Goal: Book appointment/travel/reservation

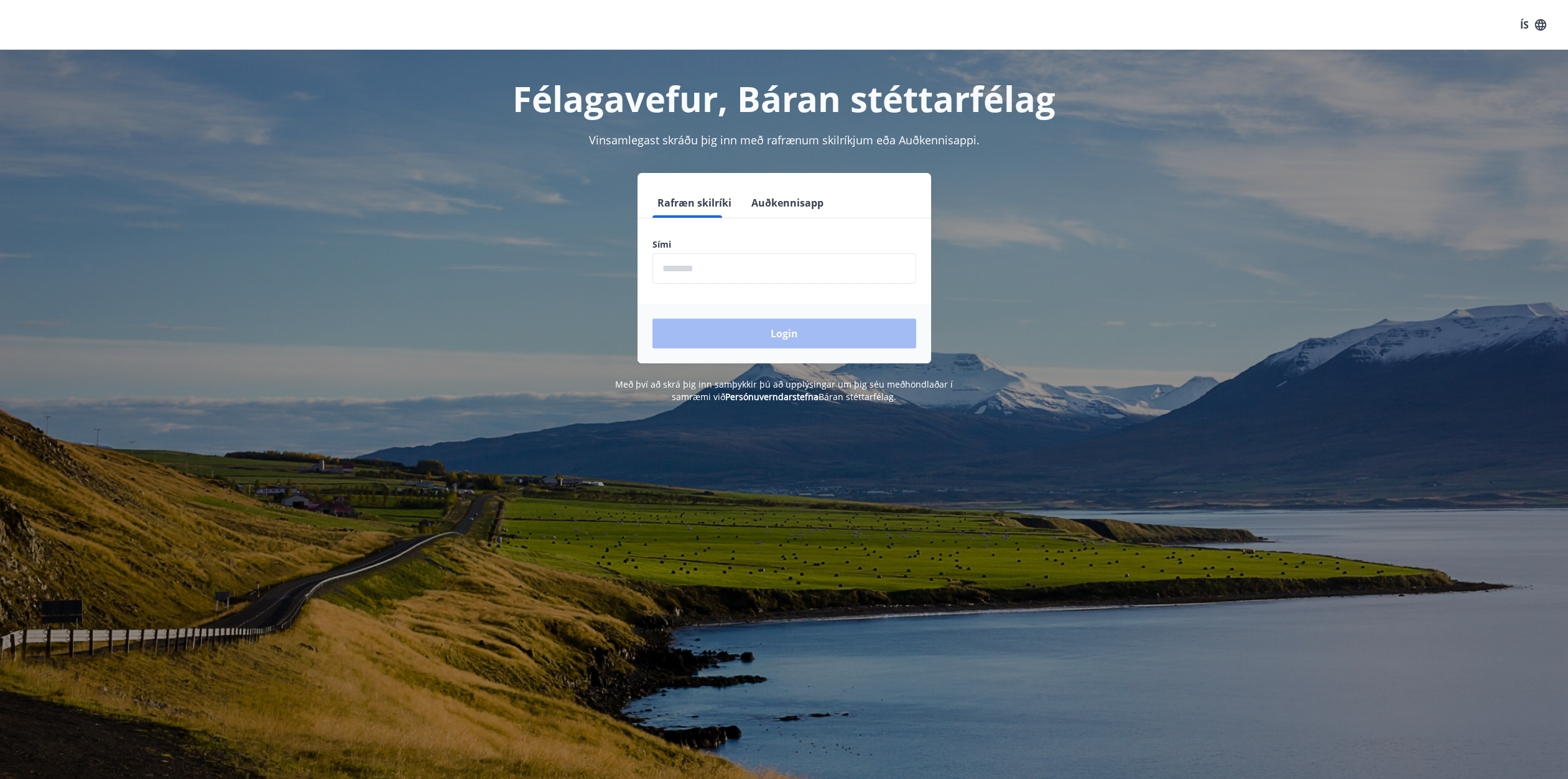
click at [736, 274] on input "phone" at bounding box center [784, 268] width 263 height 30
type input "********"
click at [761, 333] on button "Login" at bounding box center [784, 333] width 263 height 30
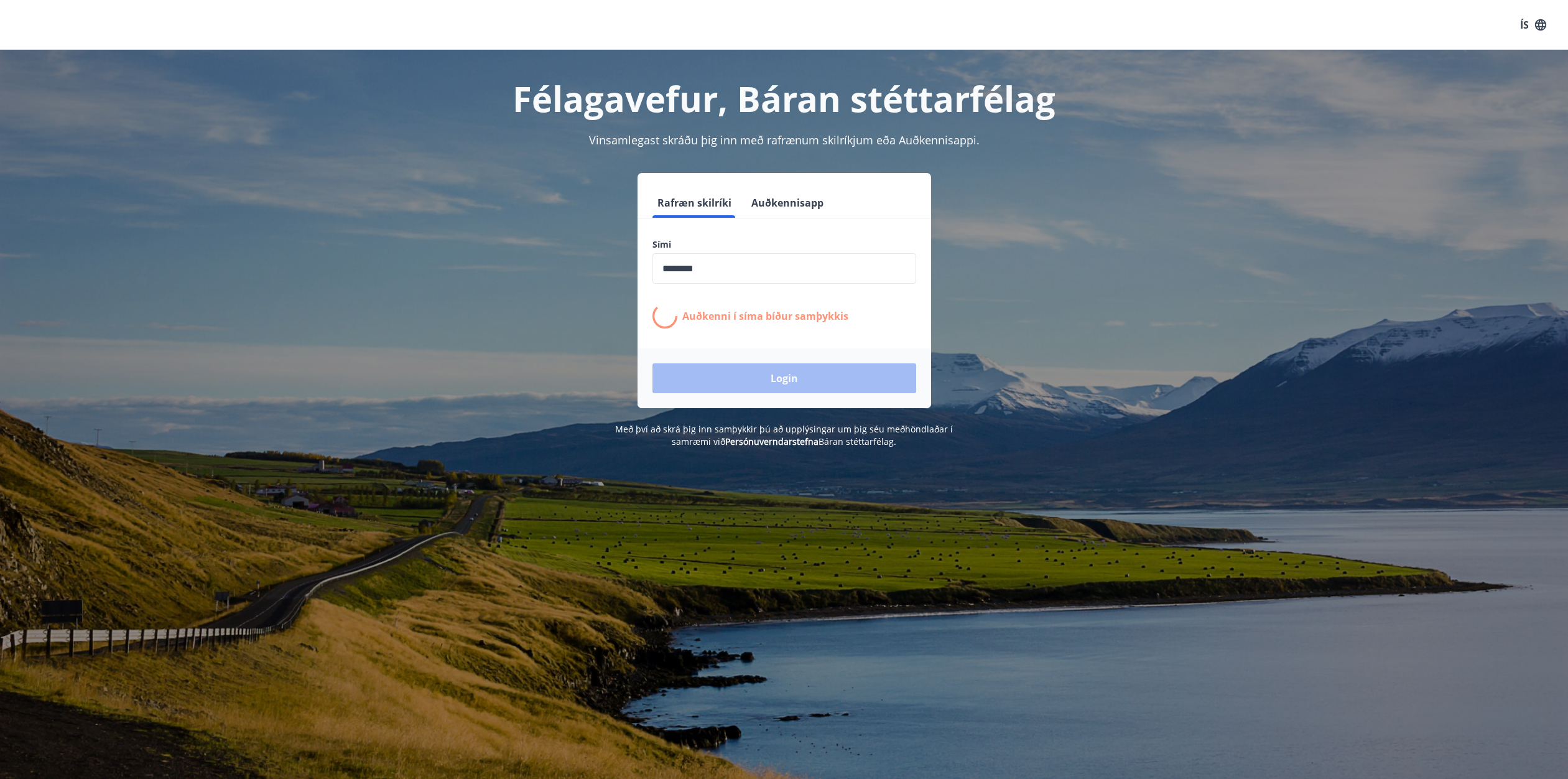
scroll to position [3, 0]
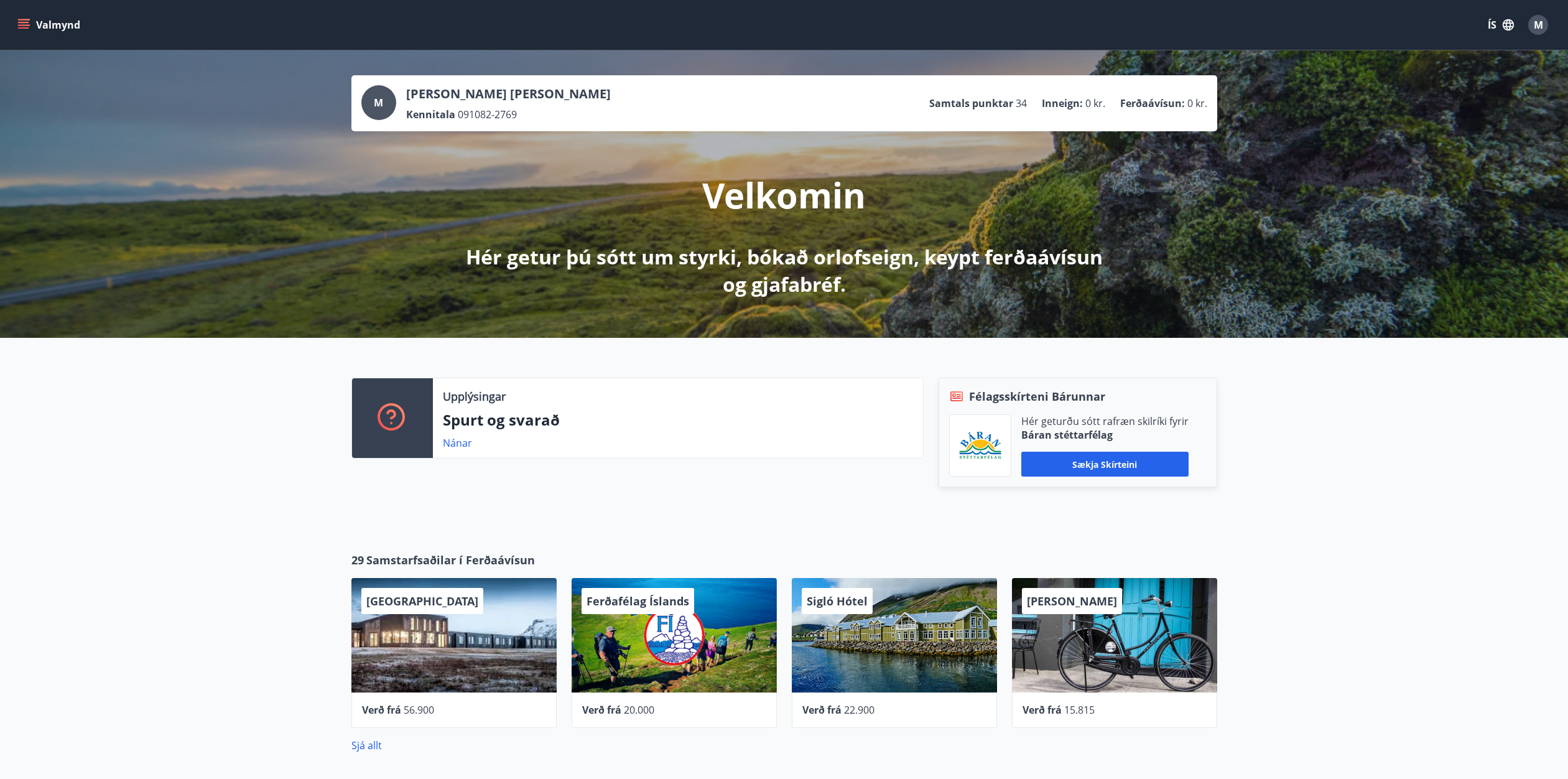
click at [34, 24] on button "Valmynd" at bounding box center [50, 25] width 71 height 22
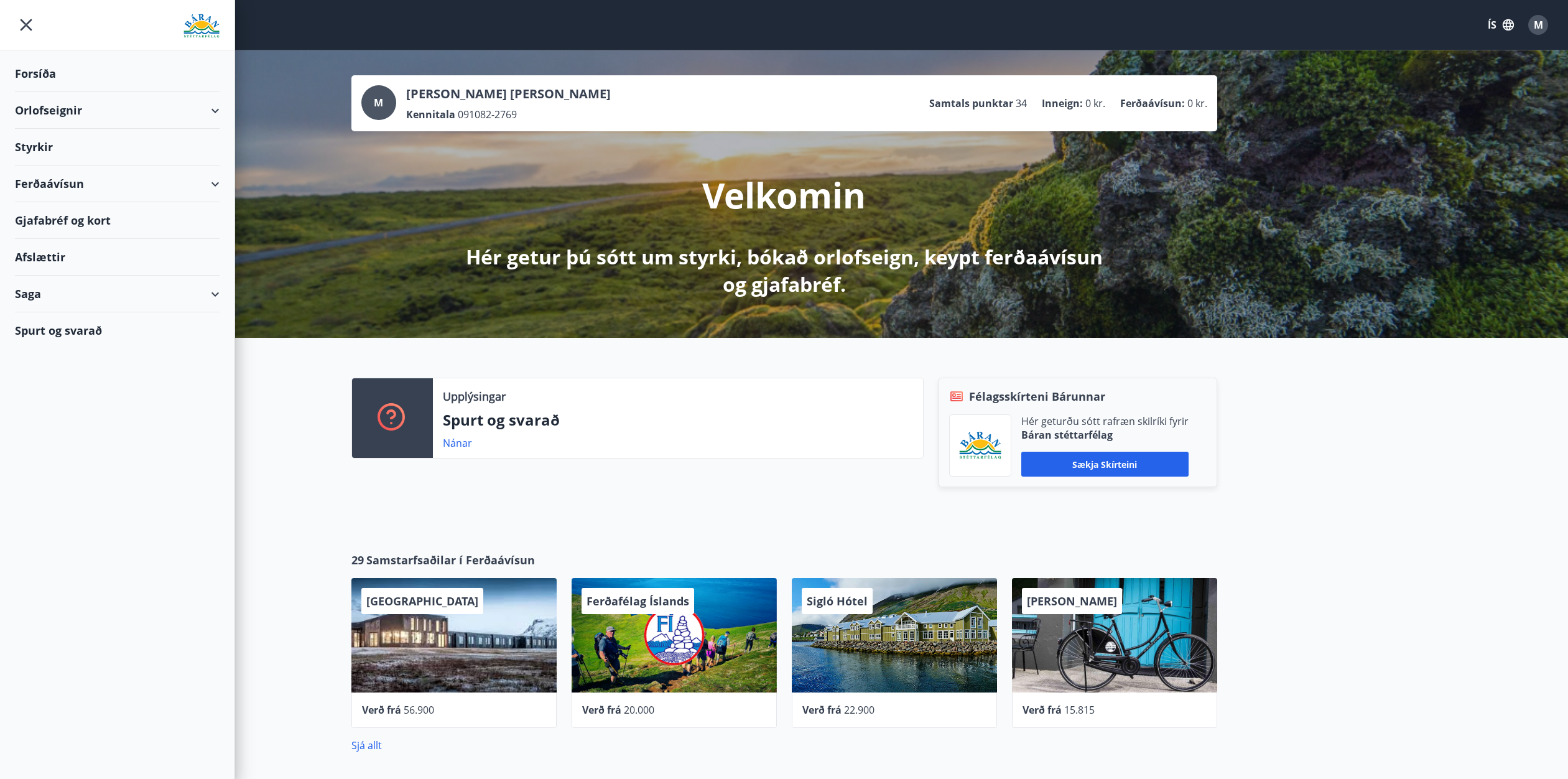
click at [67, 108] on div "Orlofseignir" at bounding box center [117, 110] width 204 height 37
click at [59, 141] on div "Framboð" at bounding box center [117, 142] width 185 height 26
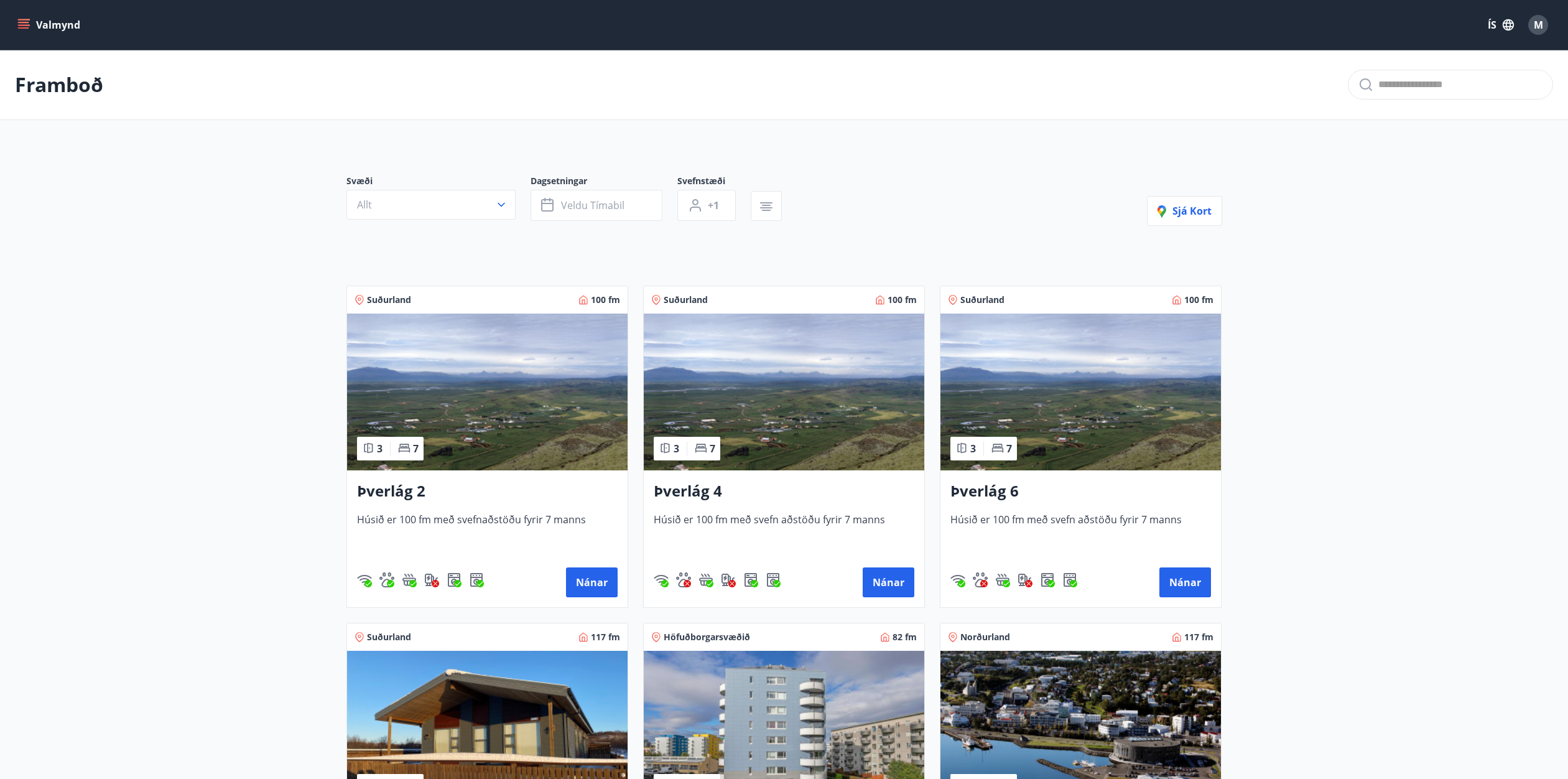
click at [52, 25] on button "Valmynd" at bounding box center [50, 25] width 71 height 22
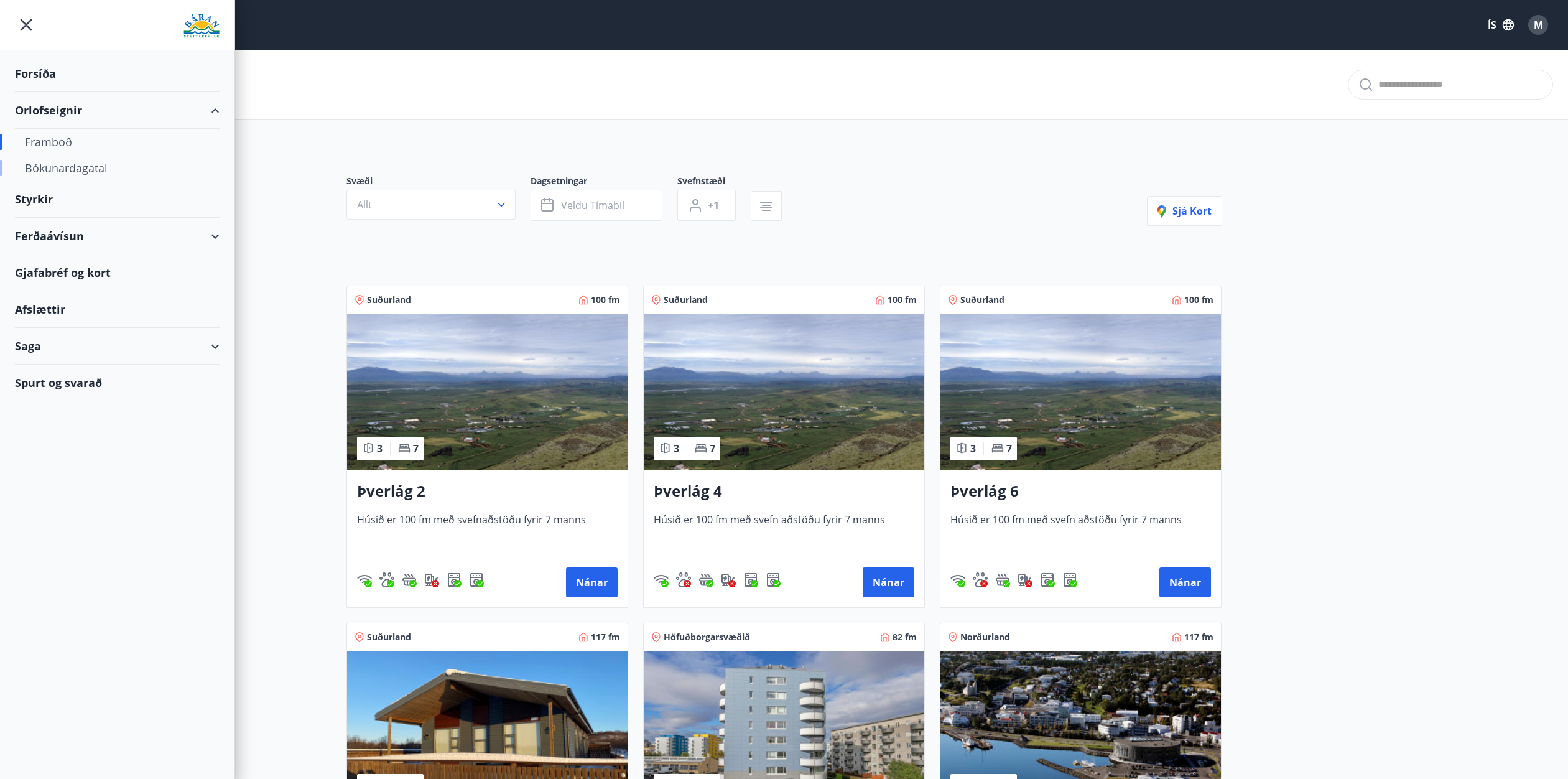
click at [62, 172] on div "Bókunardagatal" at bounding box center [117, 168] width 185 height 26
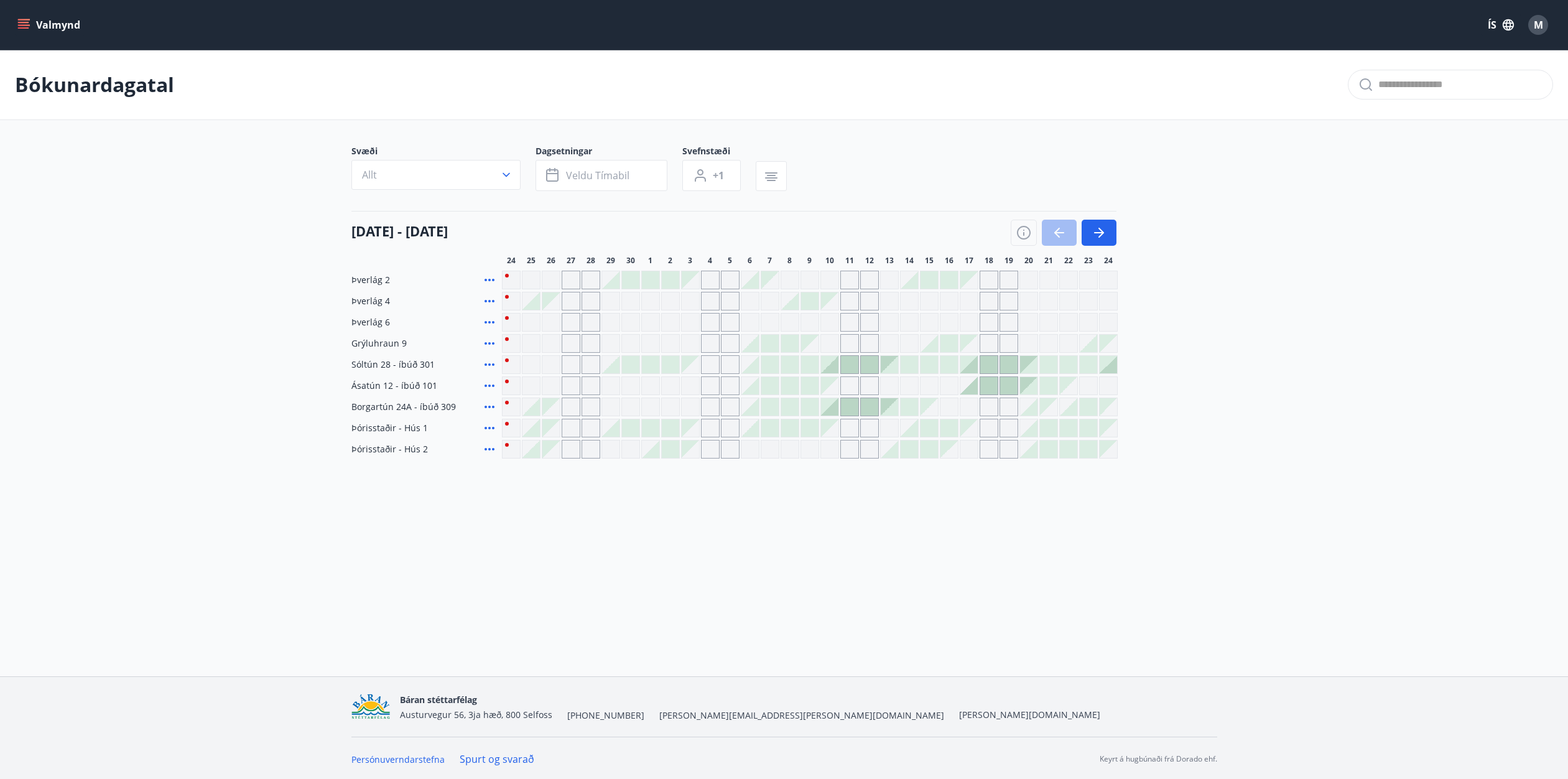
click at [428, 174] on button "Allt" at bounding box center [436, 175] width 169 height 30
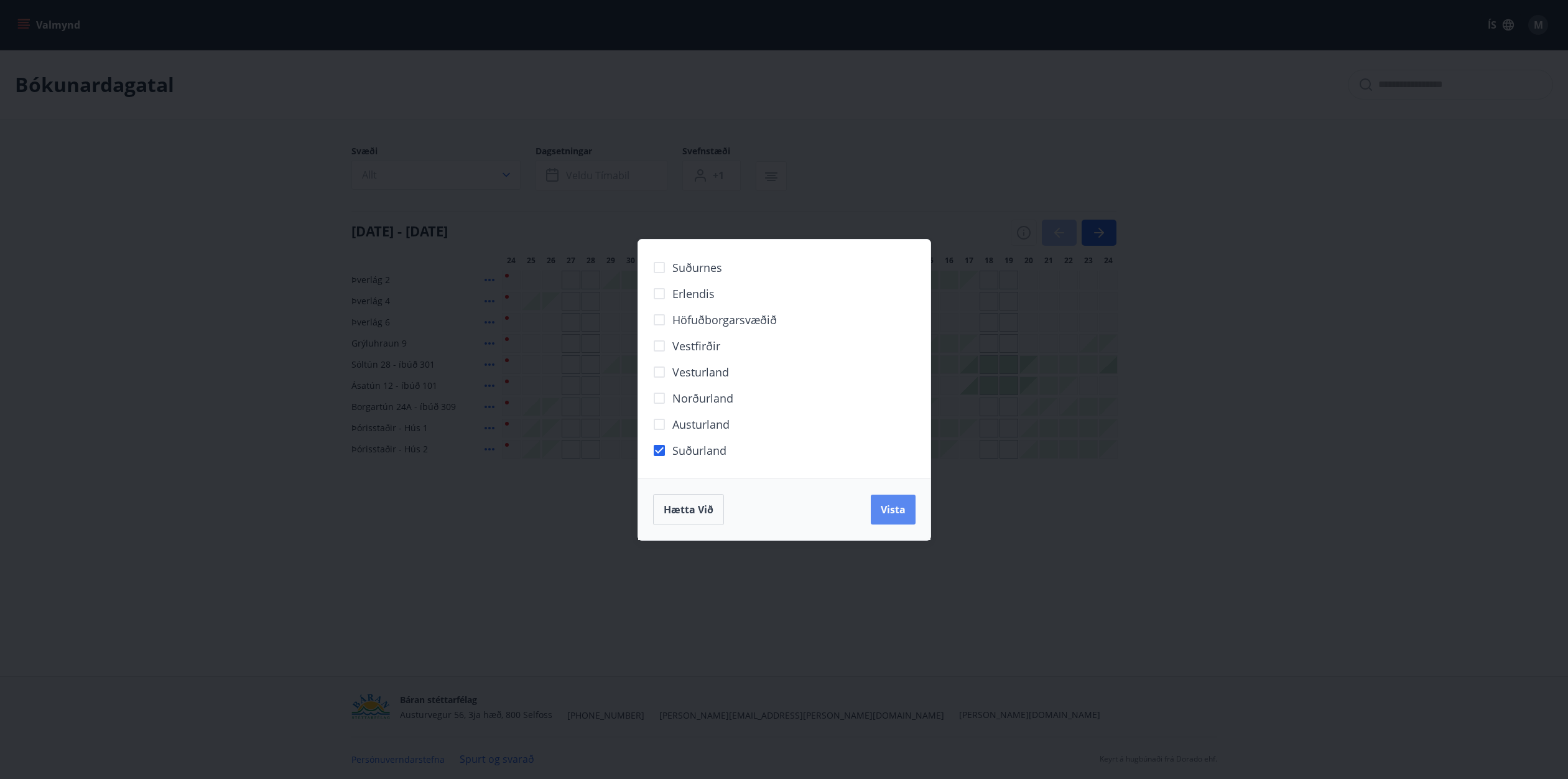
drag, startPoint x: 898, startPoint y: 516, endPoint x: 906, endPoint y: 494, distance: 23.4
click at [898, 516] on span "Vista" at bounding box center [893, 509] width 25 height 14
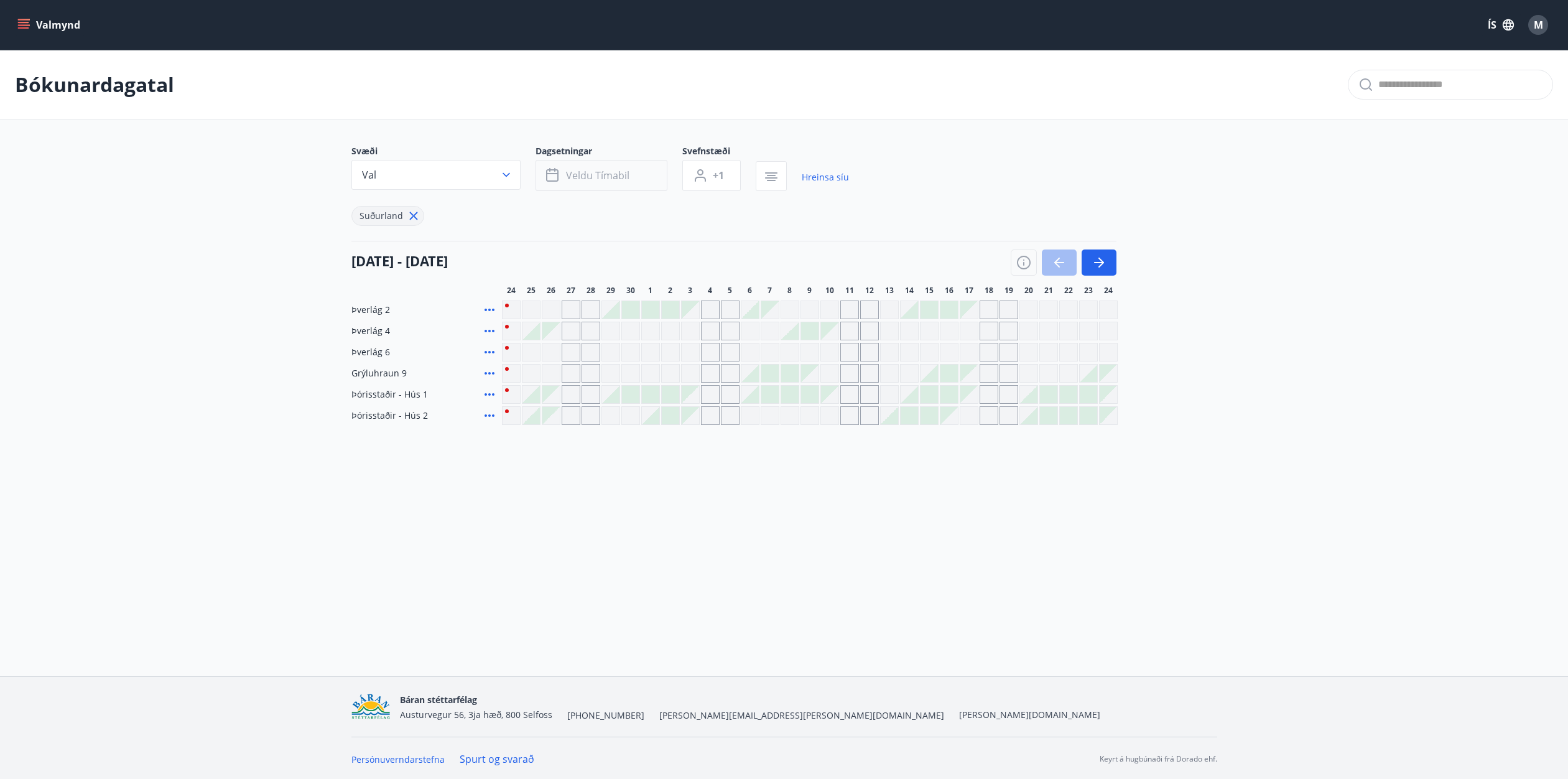
click at [597, 178] on span "Veldu tímabil" at bounding box center [597, 175] width 63 height 14
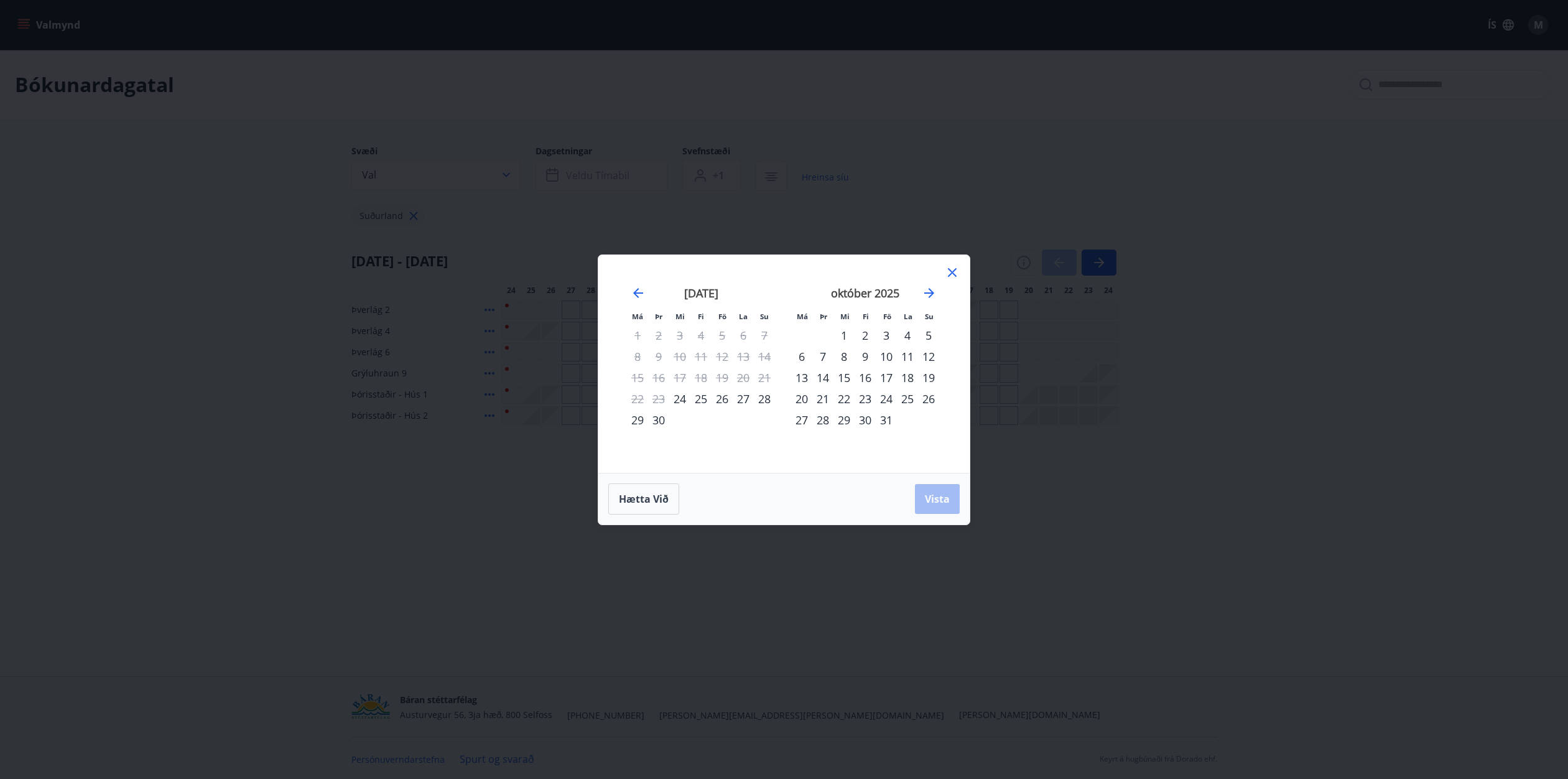
click at [866, 401] on div "23" at bounding box center [865, 399] width 21 height 21
click at [928, 401] on div "26" at bounding box center [929, 399] width 21 height 21
drag, startPoint x: 942, startPoint y: 497, endPoint x: 856, endPoint y: 235, distance: 275.8
click at [942, 497] on span "Vista" at bounding box center [937, 499] width 25 height 14
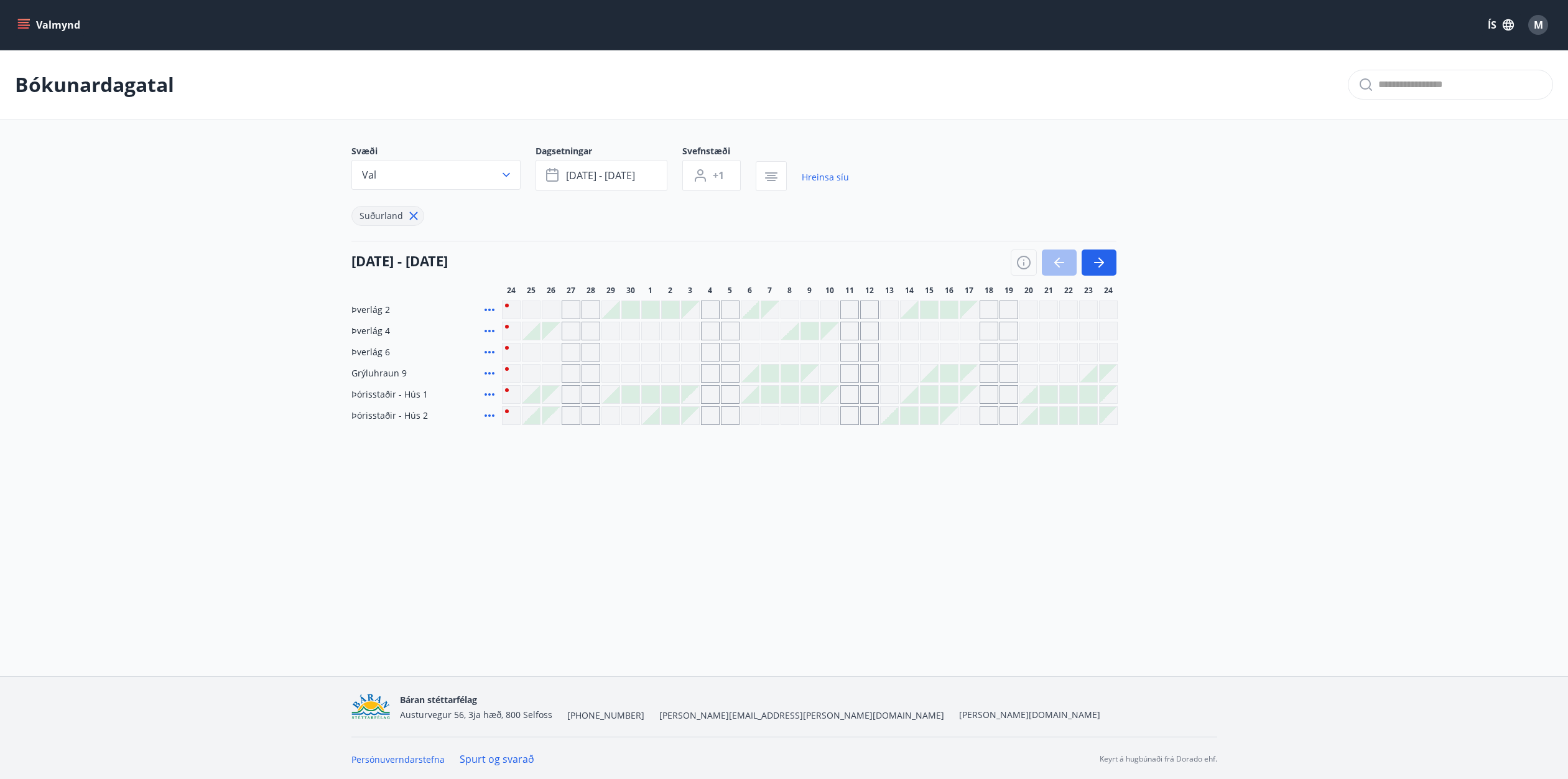
click at [715, 173] on span "+1" at bounding box center [719, 175] width 11 height 14
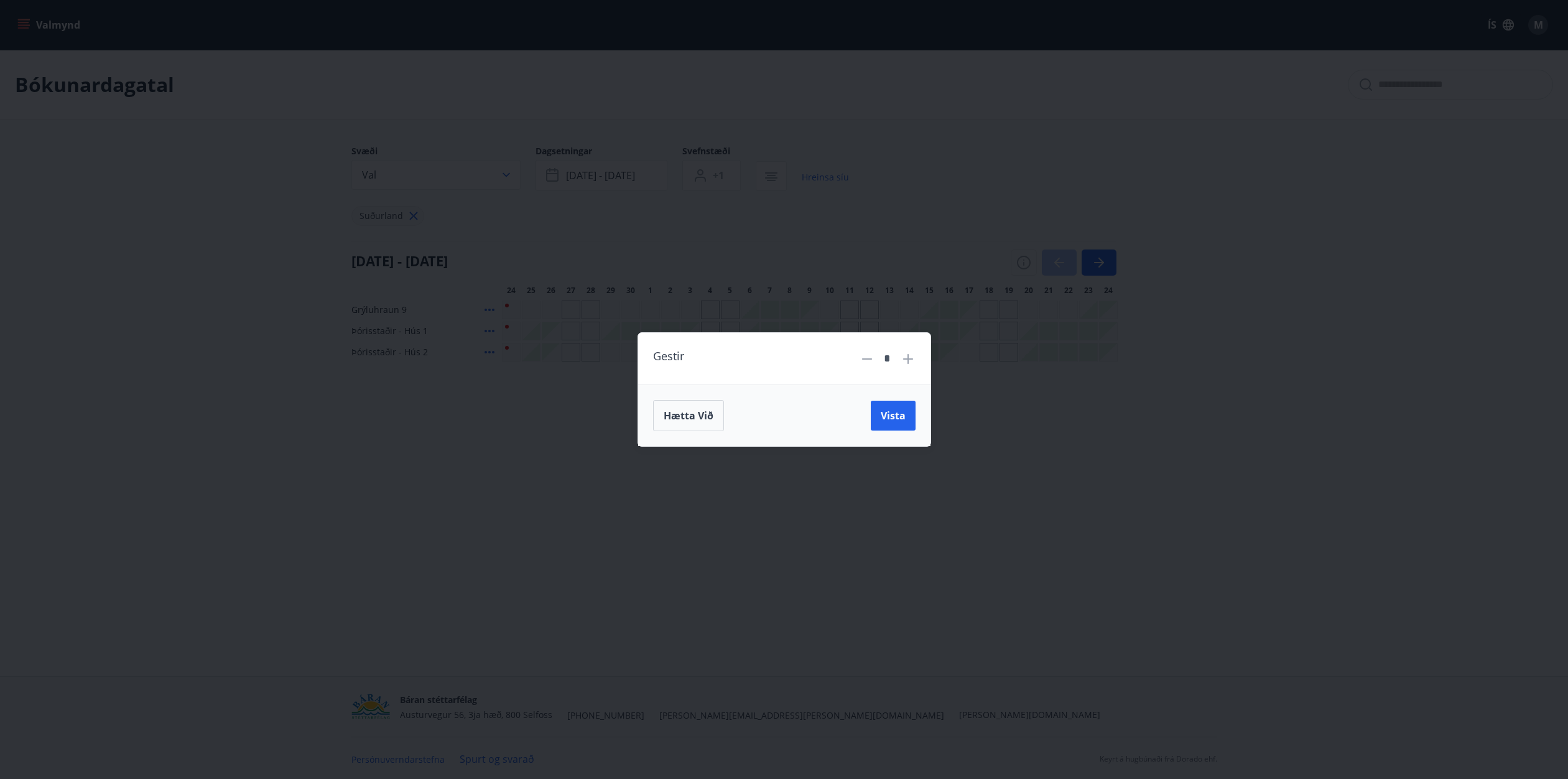
click at [910, 364] on icon at bounding box center [908, 359] width 15 height 15
click at [910, 364] on icon at bounding box center [908, 359] width 15 height 15
type input "*"
click at [903, 414] on span "Vista" at bounding box center [893, 415] width 25 height 14
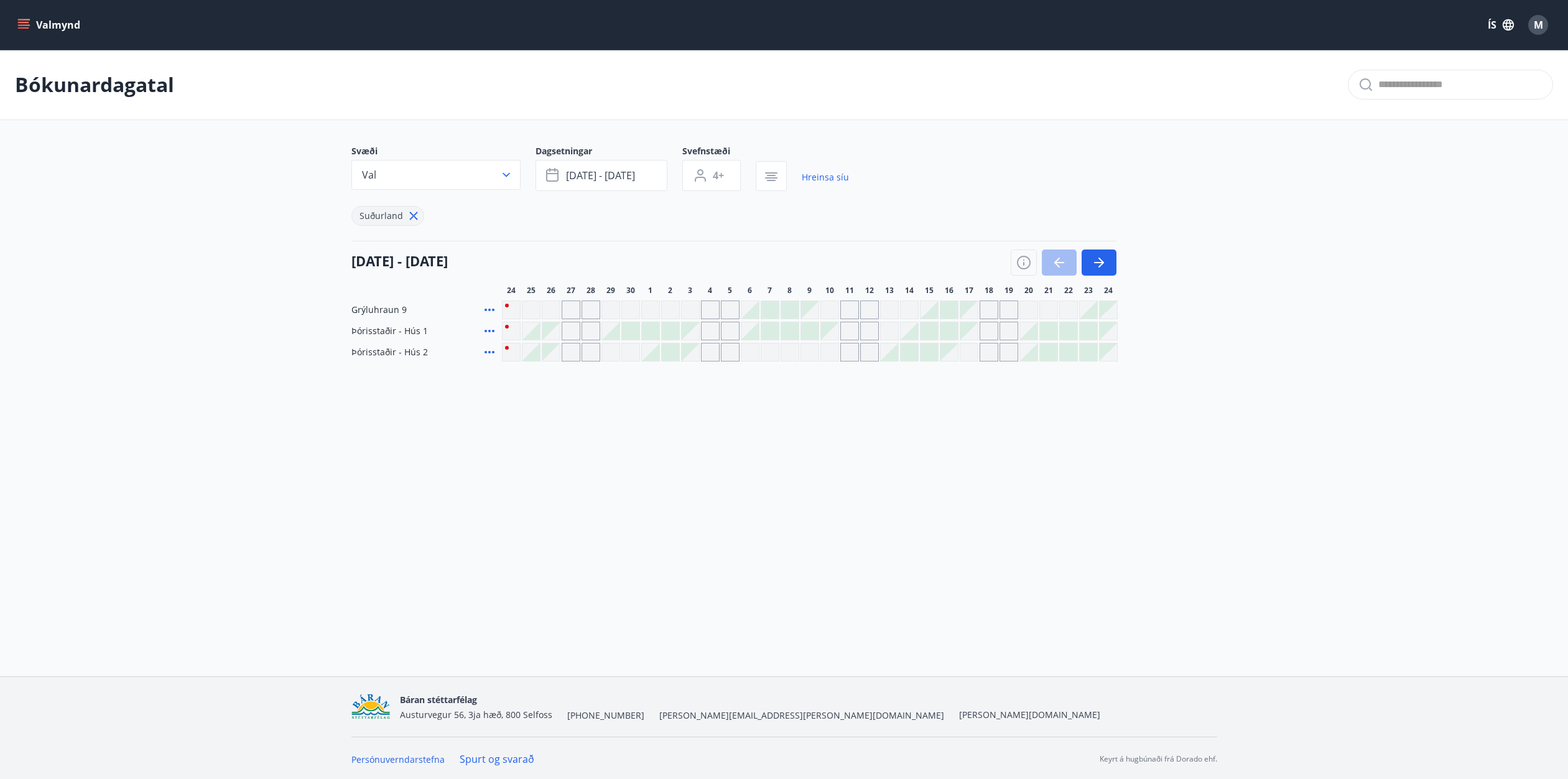
click at [582, 328] on div "Gráir dagar eru ekki bókanlegir" at bounding box center [591, 331] width 19 height 19
click at [600, 264] on div "24 september - 24 október" at bounding box center [734, 258] width 765 height 34
click at [1107, 268] on button "button" at bounding box center [1099, 263] width 34 height 26
drag, startPoint x: 706, startPoint y: 306, endPoint x: 716, endPoint y: 318, distance: 15.6
click at [706, 306] on div "Gráir dagar eru ekki bókanlegir" at bounding box center [710, 309] width 19 height 19
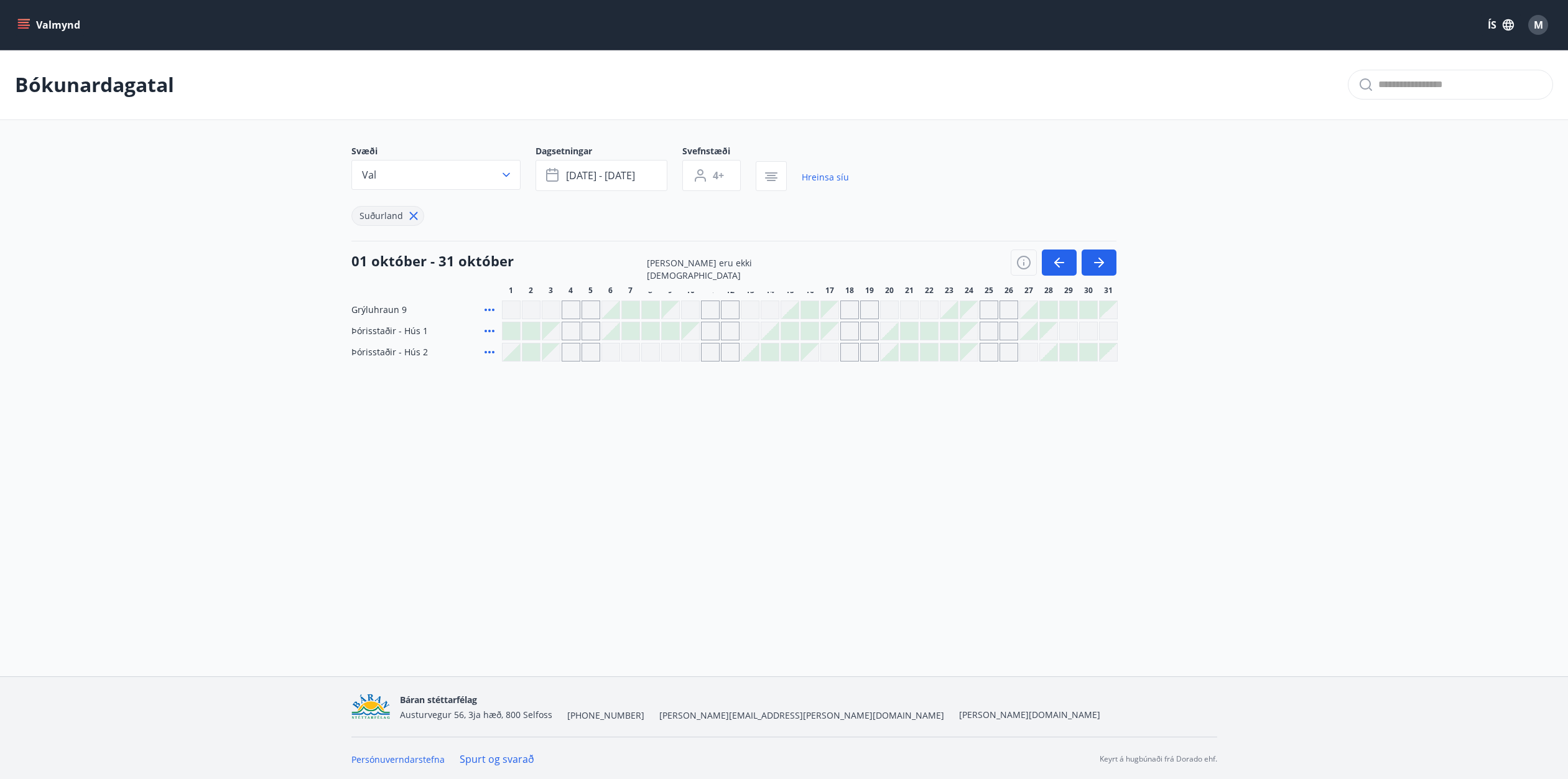
click at [736, 342] on div "Grýluhraun 9 Gráir dagar eru ekki bókanlegir Þórisstaðir - Hús 1 Þórisstaðir - …" at bounding box center [784, 331] width 866 height 61
click at [715, 337] on div "Gráir dagar eru ekki bókanlegir" at bounding box center [710, 331] width 19 height 19
click at [747, 240] on div "Svæði Val Dagsetningar okt 23 - okt 26 Svefnstæði 4+ Hreinsa síu Suðurland 01 o…" at bounding box center [784, 254] width 866 height 217
click at [487, 177] on button "Val" at bounding box center [436, 175] width 169 height 30
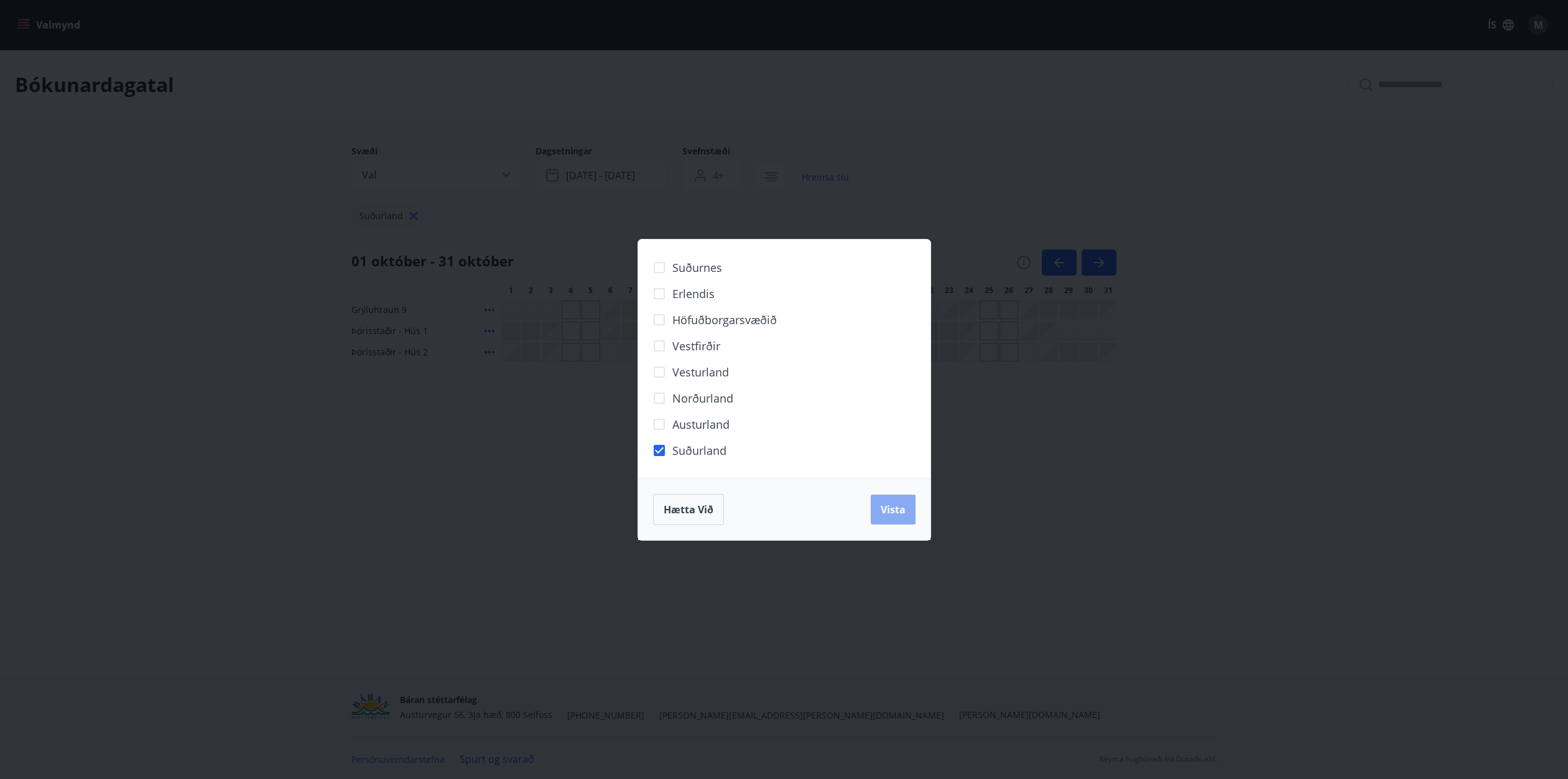
drag, startPoint x: 885, startPoint y: 508, endPoint x: 875, endPoint y: 508, distance: 10.0
click at [885, 508] on span "Vista" at bounding box center [893, 509] width 25 height 14
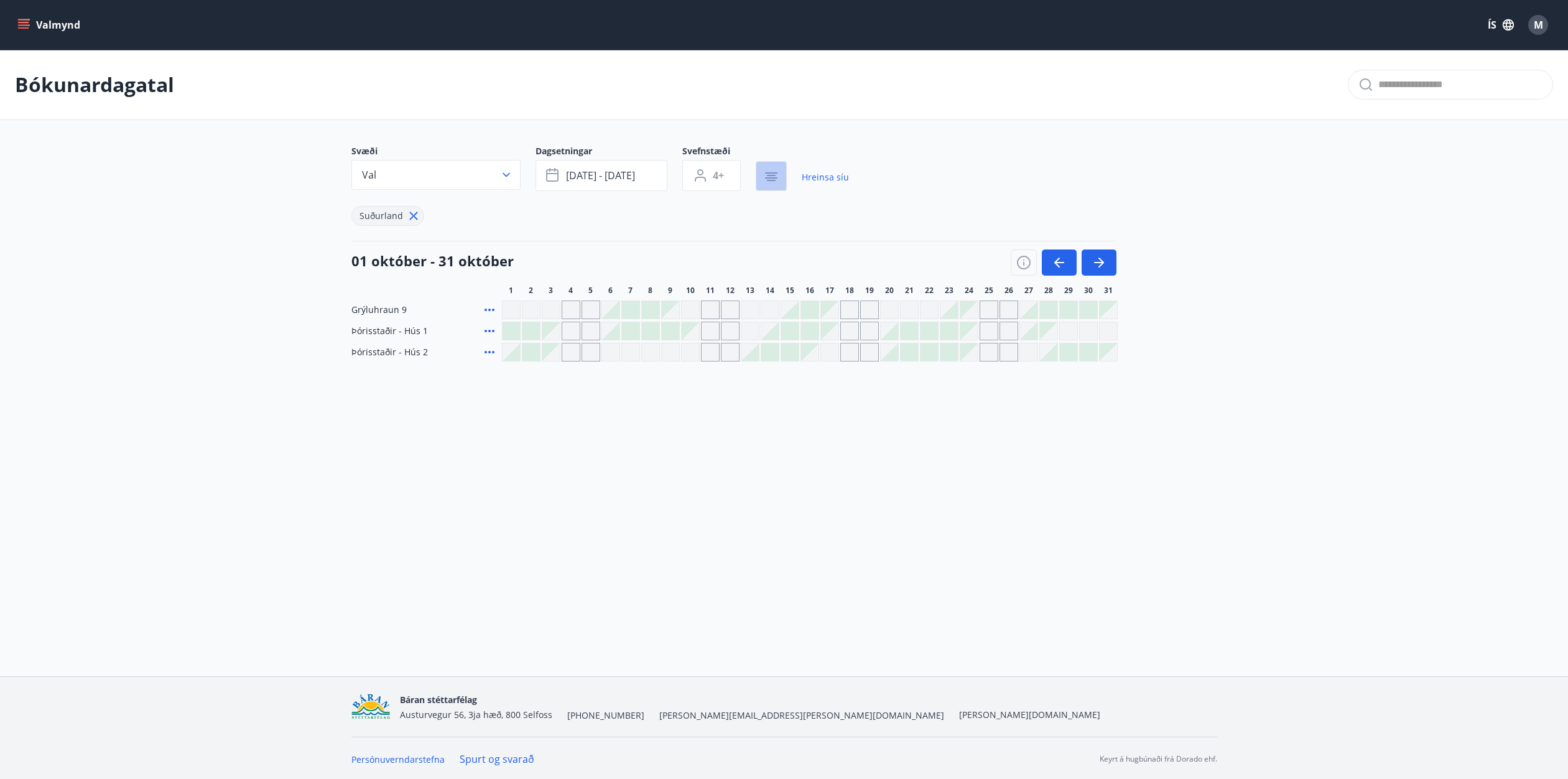
click at [774, 173] on icon "button" at bounding box center [771, 176] width 15 height 15
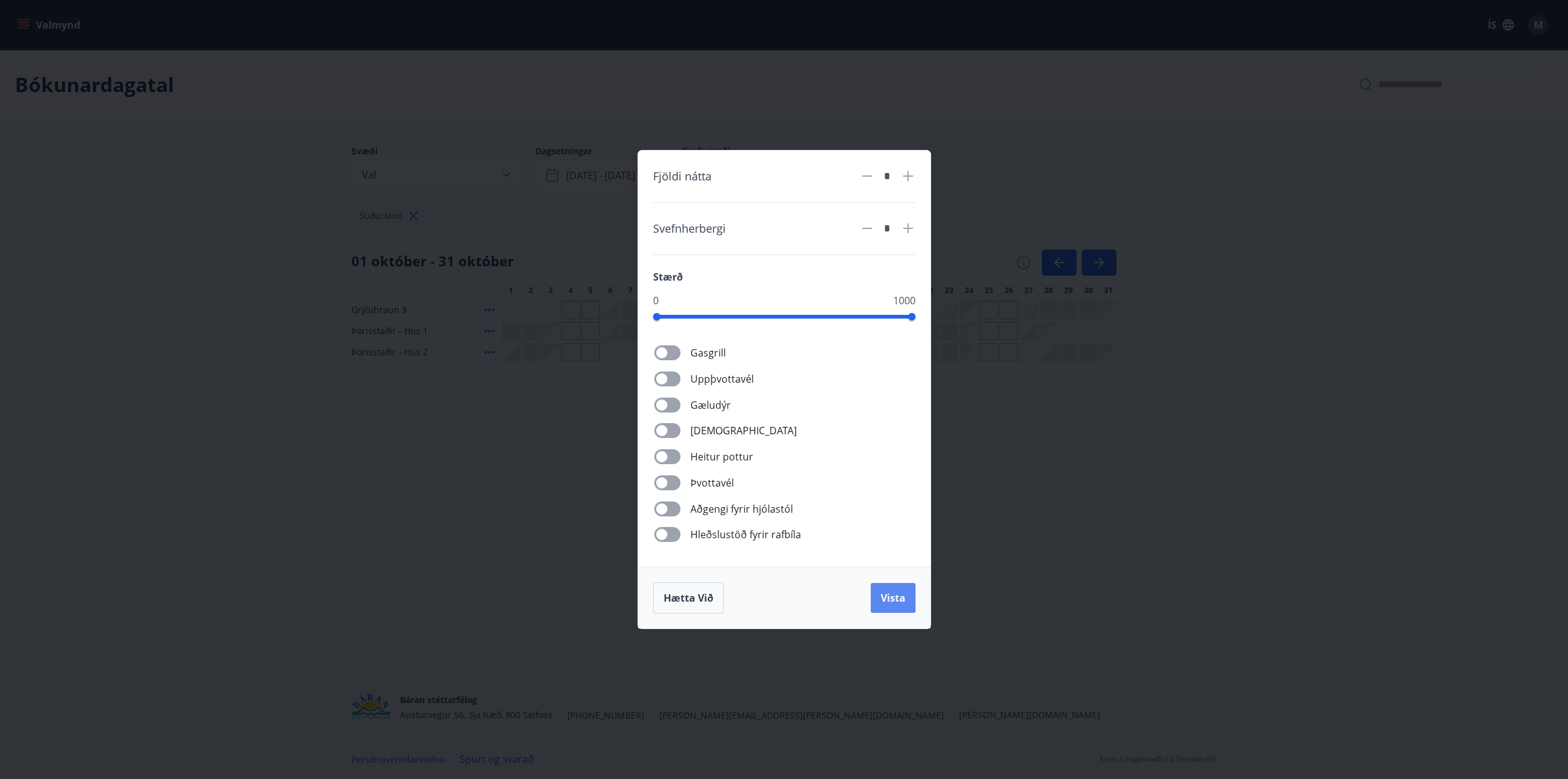
click at [890, 593] on span "Vista" at bounding box center [893, 598] width 25 height 14
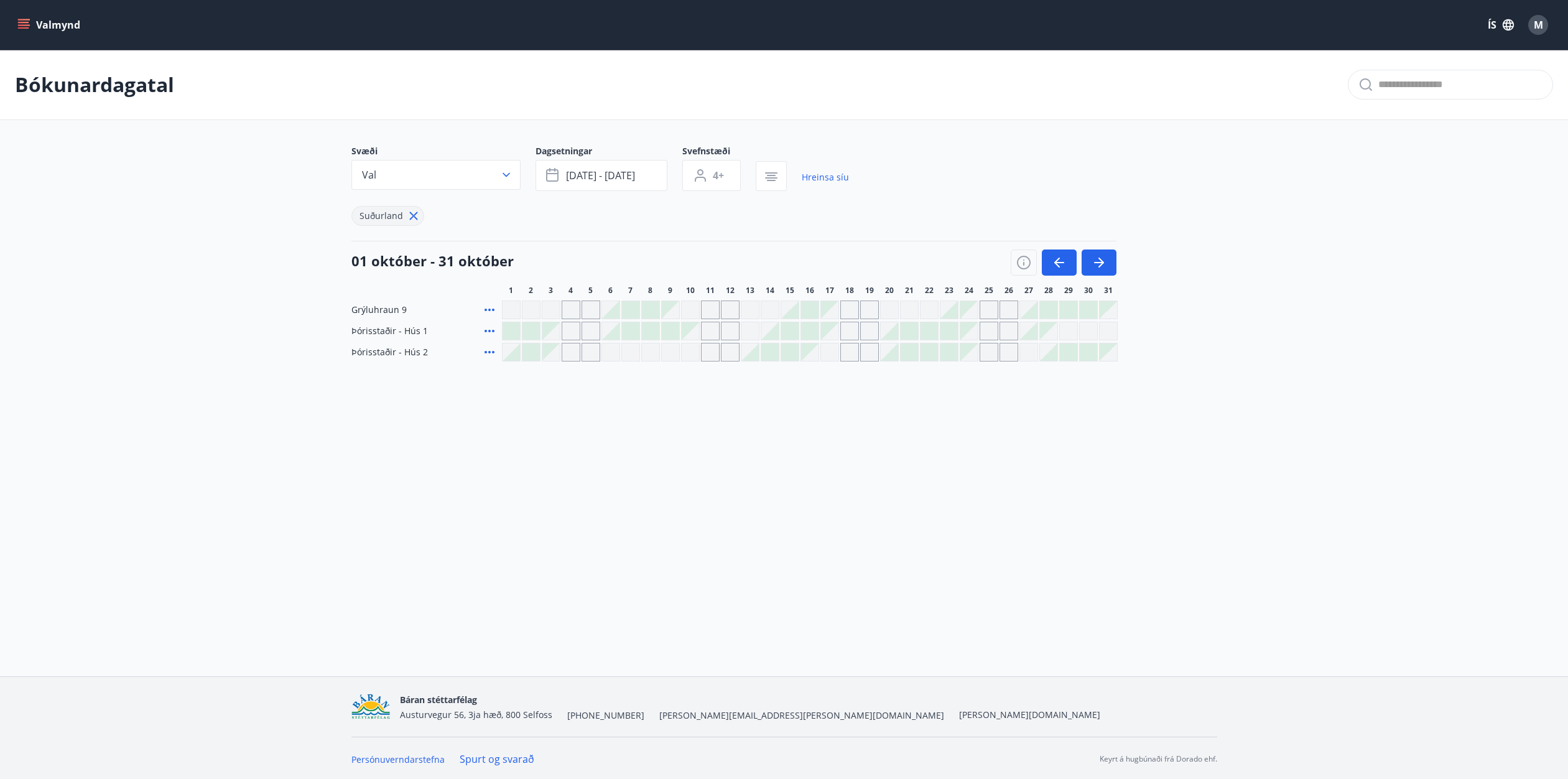
click at [841, 222] on div "Suðurland" at bounding box center [600, 208] width 497 height 34
click at [841, 223] on div "Suðurland" at bounding box center [600, 208] width 497 height 34
drag, startPoint x: 893, startPoint y: 660, endPoint x: 860, endPoint y: 647, distance: 35.5
click at [893, 660] on div "Valmynd ÍS M Bókunardagatal Svæði Val Dagsetningar okt 23 - okt 26 Svefnstæði 4…" at bounding box center [784, 337] width 1568 height 676
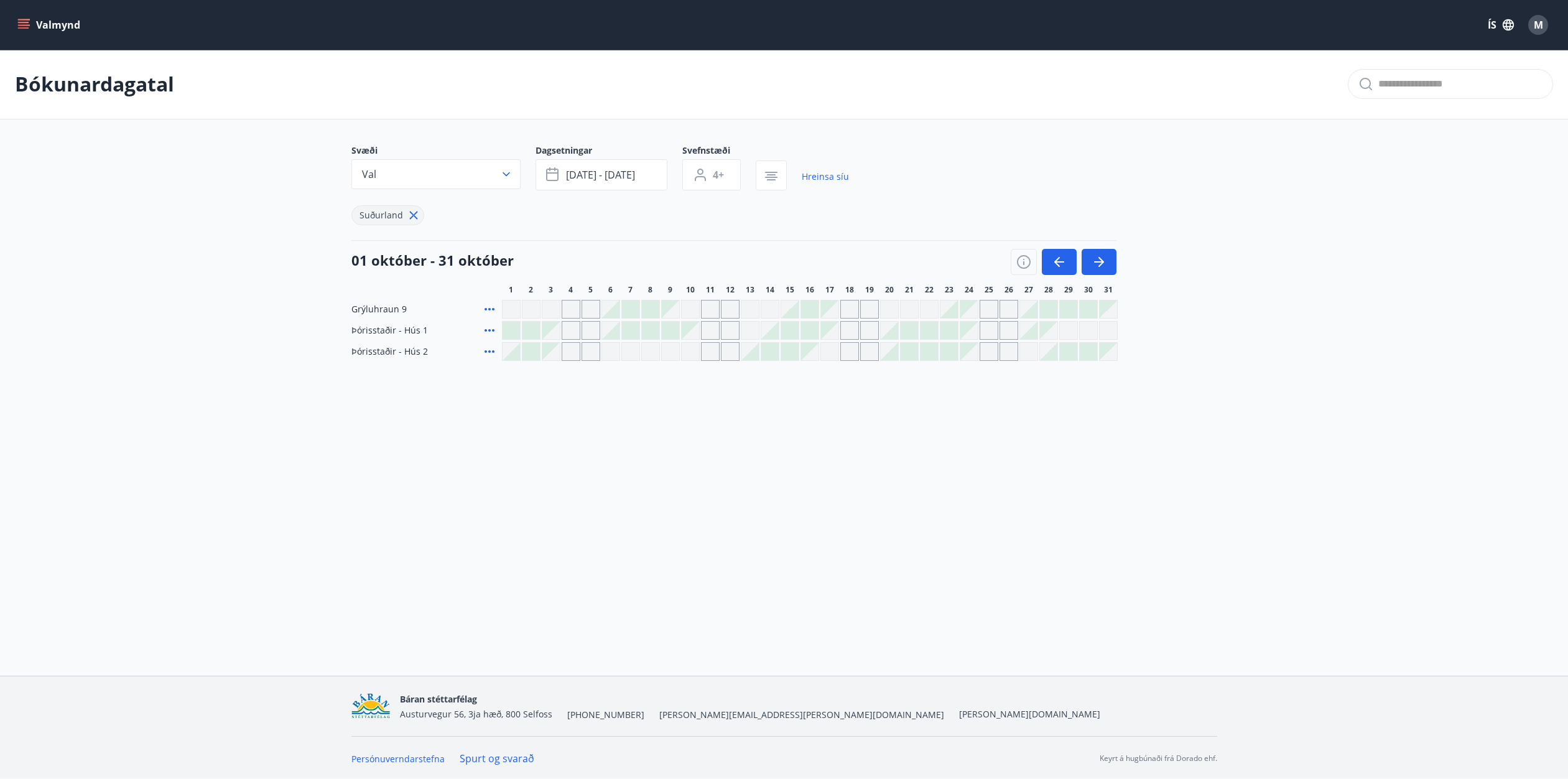
drag, startPoint x: 672, startPoint y: 465, endPoint x: 655, endPoint y: 460, distance: 17.7
click at [672, 465] on div "Valmynd ÍS M Bókunardagatal Svæði Val Dagsetningar okt 23 - okt 26 Svefnstæði 4…" at bounding box center [784, 337] width 1568 height 676
click at [704, 331] on div "Gráir dagar eru ekki bókanlegir" at bounding box center [710, 330] width 19 height 19
drag, startPoint x: 704, startPoint y: 331, endPoint x: 419, endPoint y: 295, distance: 287.3
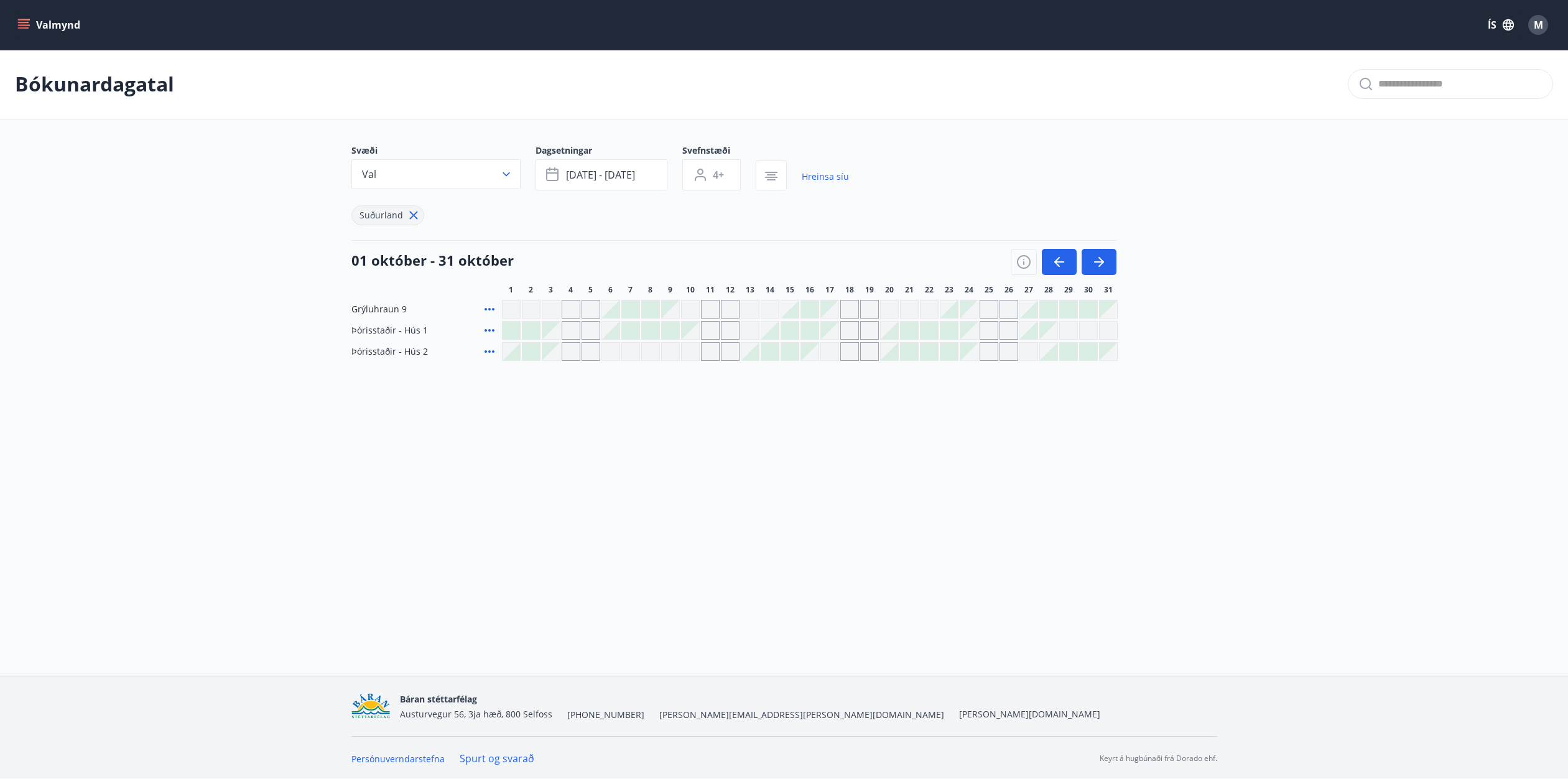
click at [703, 331] on div "Gráir dagar eru ekki bókanlegir" at bounding box center [710, 330] width 19 height 19
click at [592, 332] on div "Gráir dagar eru ekki bókanlegir" at bounding box center [591, 330] width 19 height 19
click at [484, 304] on div "Svæði Val Dagsetningar okt 23 - okt 26 Svefnstæði 4+ Hreinsa síu Suðurland 01 o…" at bounding box center [784, 253] width 866 height 217
drag, startPoint x: 372, startPoint y: 339, endPoint x: 442, endPoint y: 383, distance: 82.7
click at [378, 376] on div "Bókunardagatal Svæði Val Dagsetningar okt 23 - okt 26 Svefnstæði 4+ Hreinsa síu…" at bounding box center [784, 230] width 1568 height 361
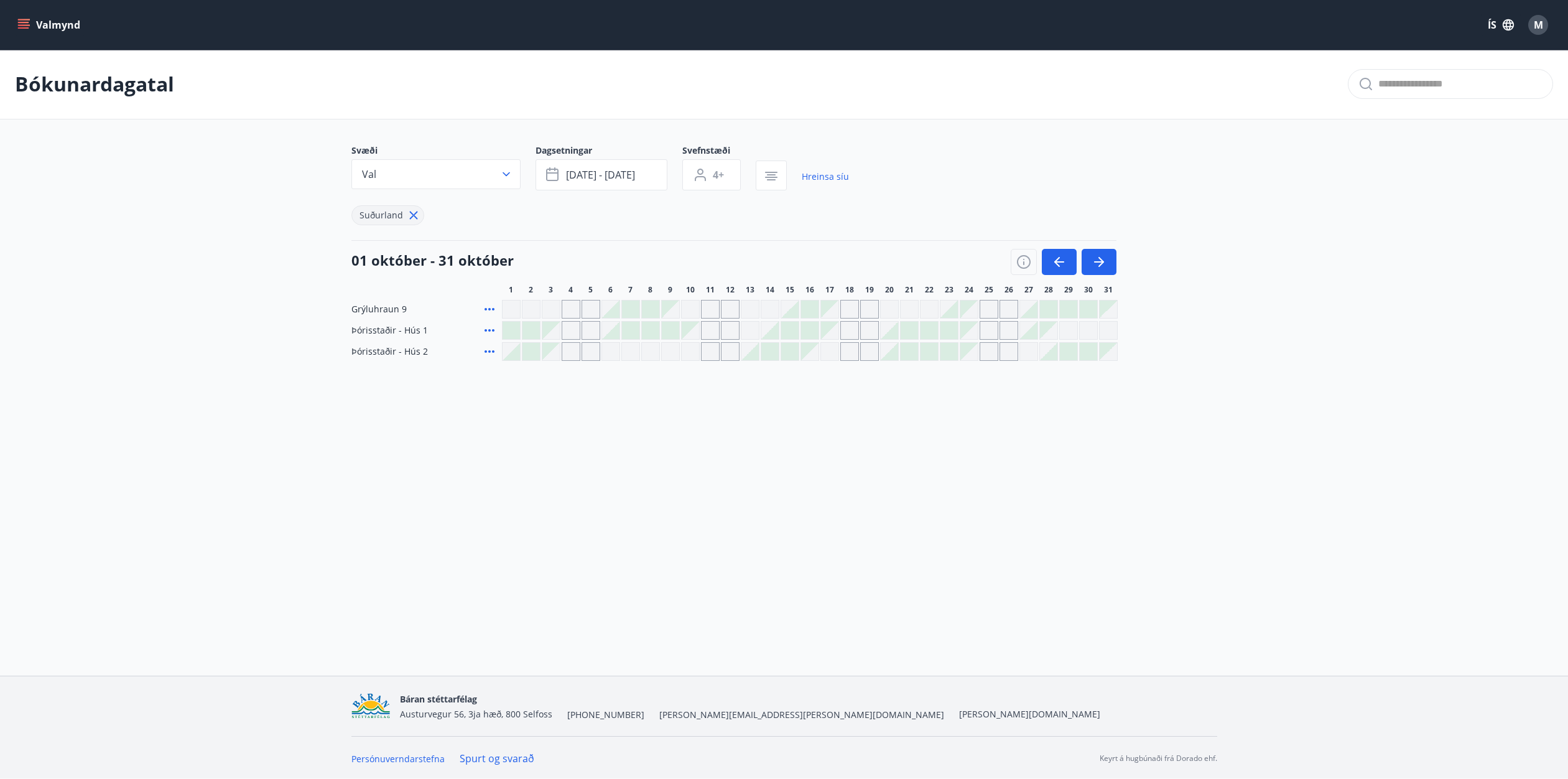
click at [502, 447] on div "Valmynd ÍS M Bókunardagatal Svæði Val Dagsetningar okt 23 - okt 26 Svefnstæði 4…" at bounding box center [784, 337] width 1568 height 676
click at [593, 168] on span "okt 23 - okt 26" at bounding box center [601, 175] width 69 height 14
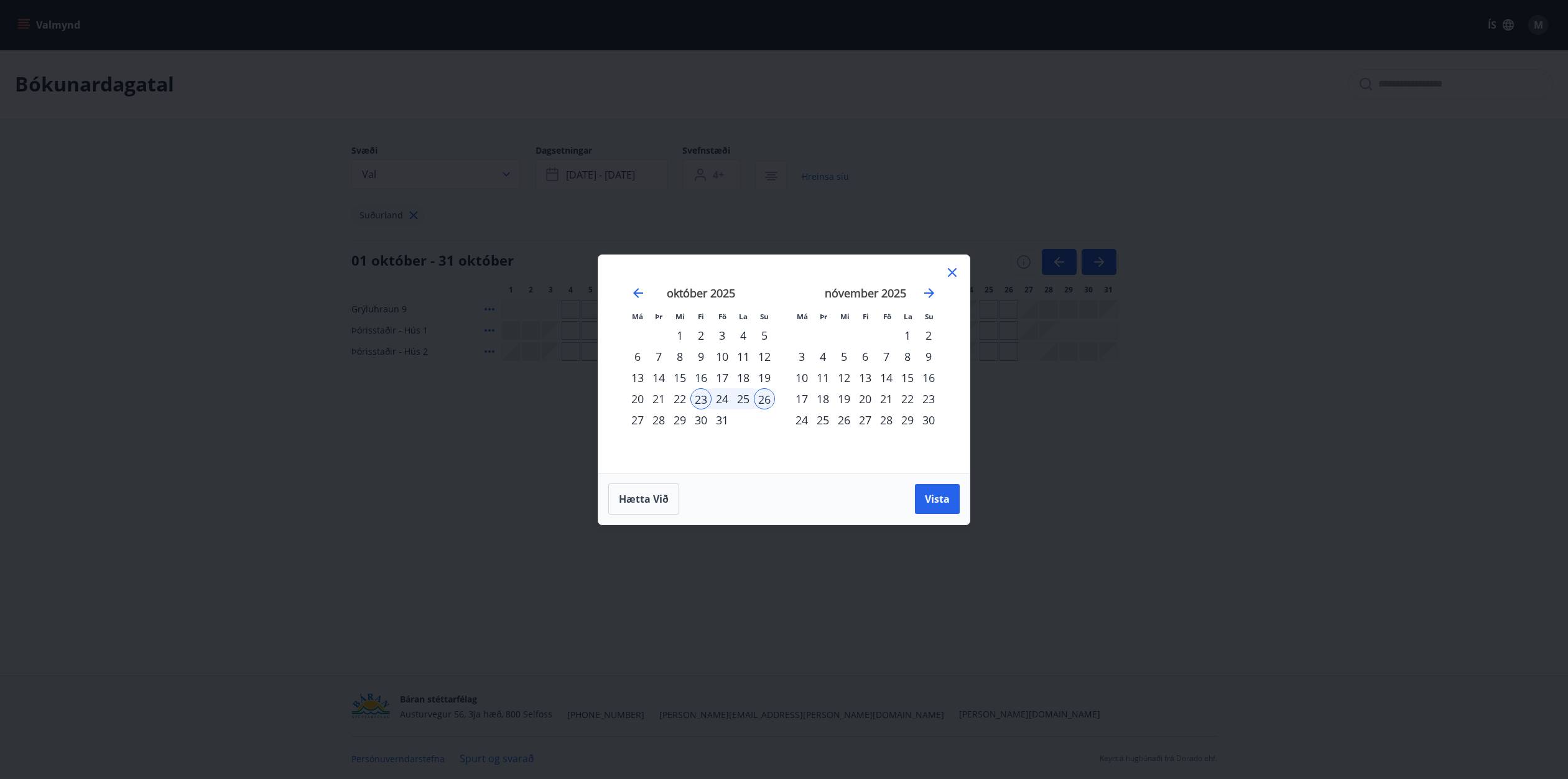
drag, startPoint x: 743, startPoint y: 376, endPoint x: 757, endPoint y: 374, distance: 14.1
click at [743, 376] on div "18" at bounding box center [743, 378] width 21 height 21
drag, startPoint x: 929, startPoint y: 507, endPoint x: 915, endPoint y: 495, distance: 18.4
click at [929, 507] on button "Vista" at bounding box center [937, 499] width 45 height 30
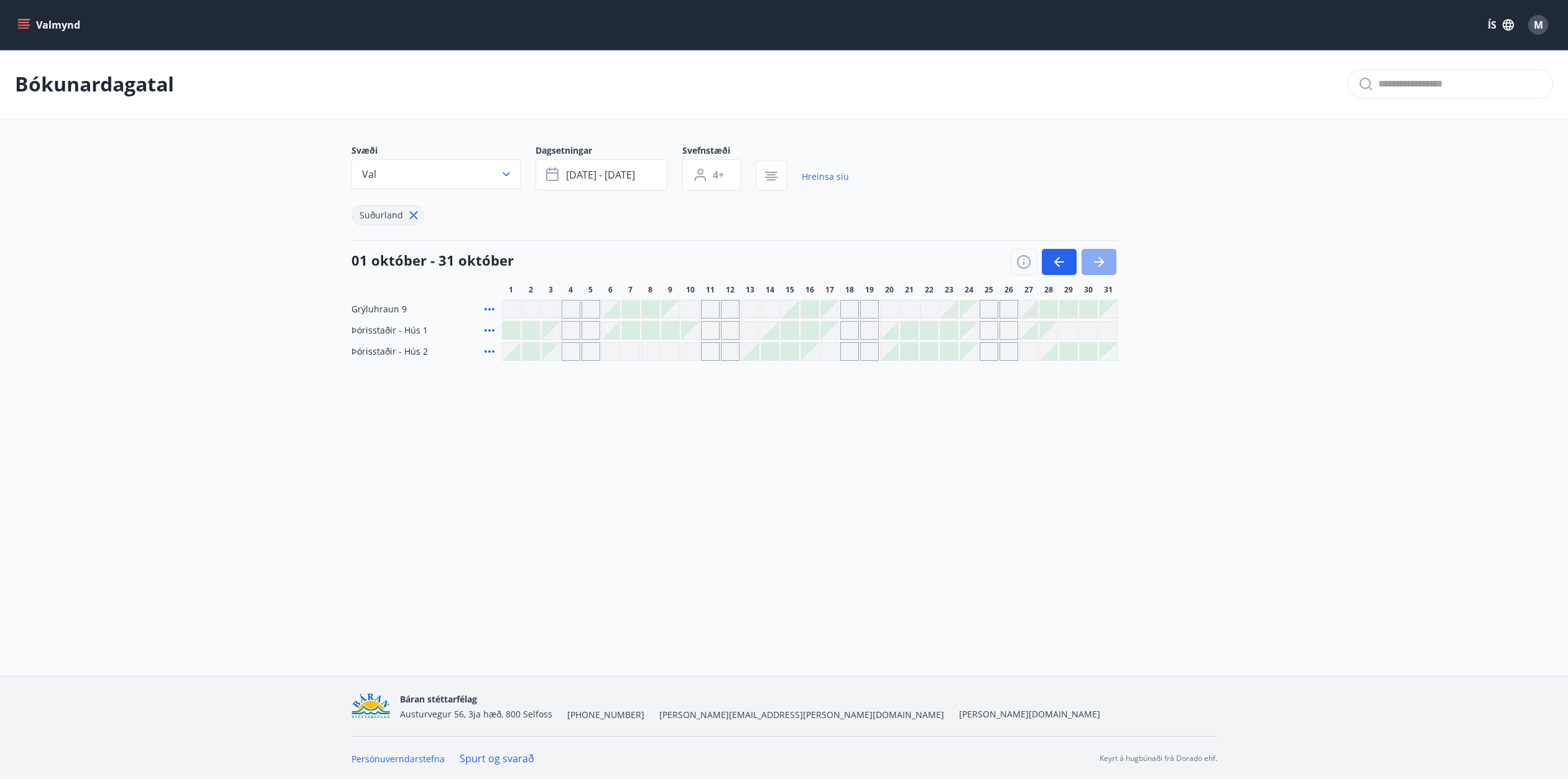
click at [1108, 261] on button "button" at bounding box center [1099, 262] width 34 height 26
click at [1095, 261] on icon "button" at bounding box center [1099, 262] width 10 height 2
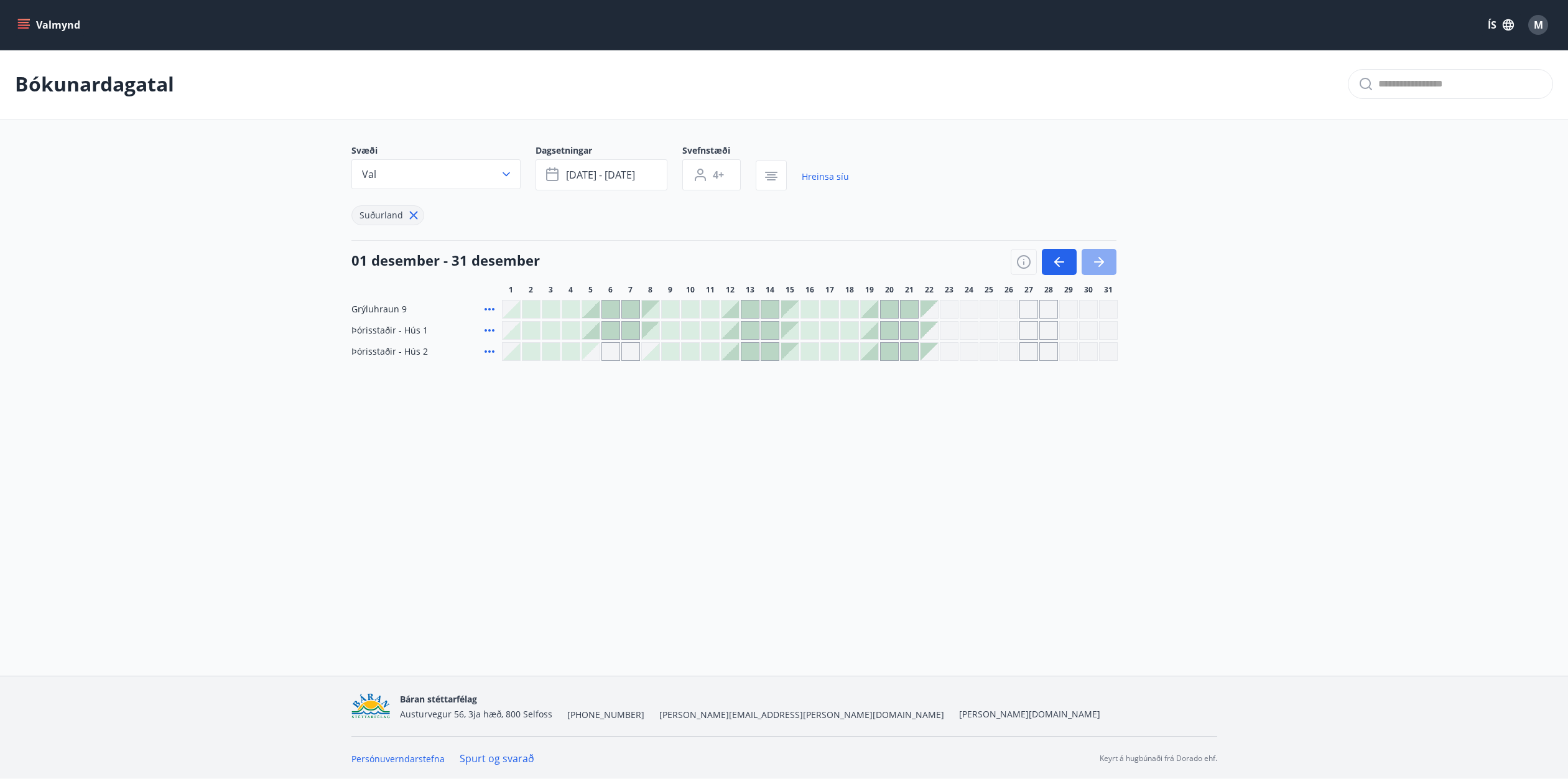
click at [1095, 262] on icon "button" at bounding box center [1099, 262] width 10 height 2
drag, startPoint x: 1095, startPoint y: 262, endPoint x: 1081, endPoint y: 263, distance: 14.0
click at [1095, 262] on icon "button" at bounding box center [1099, 262] width 10 height 2
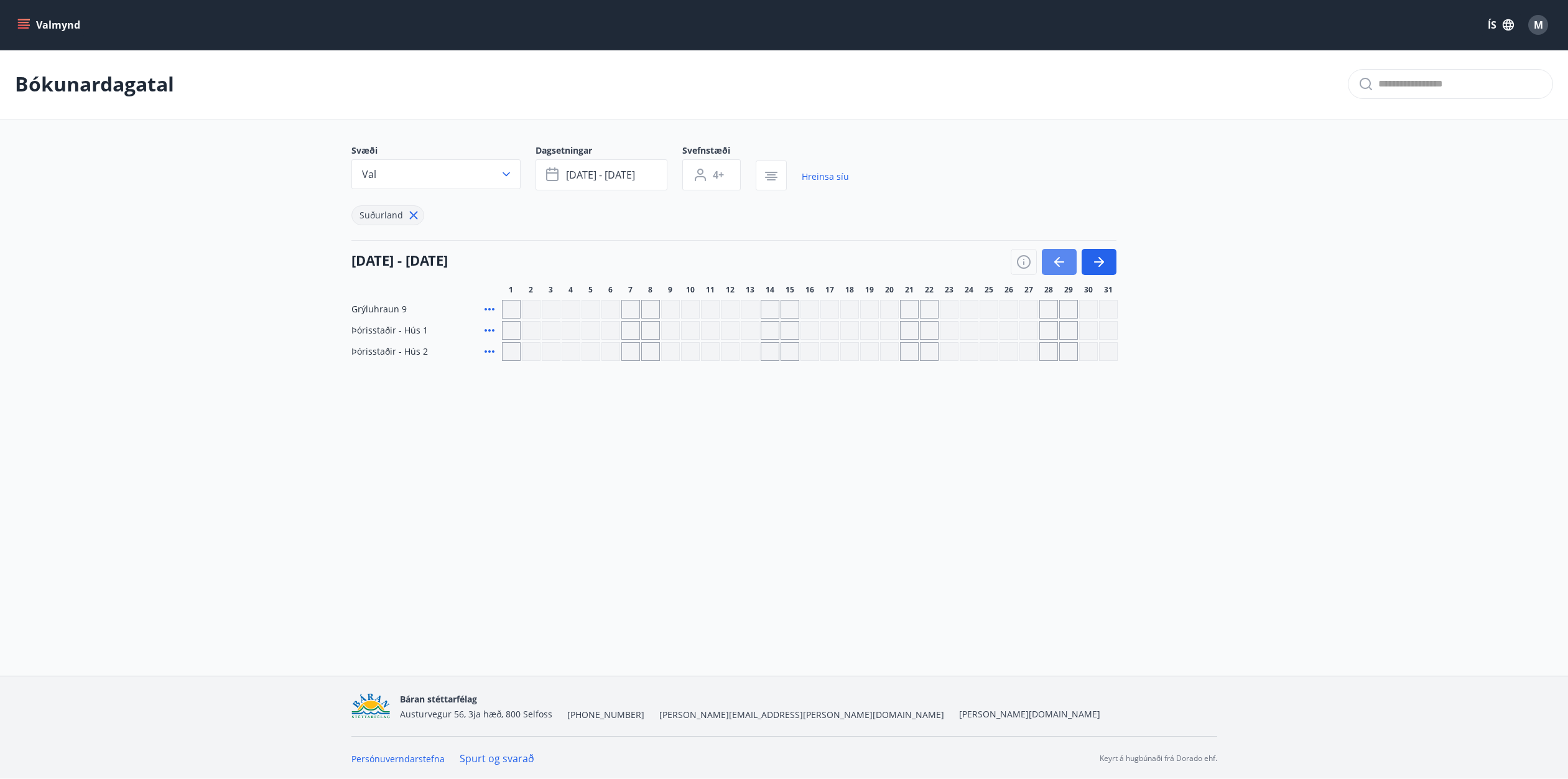
click at [1056, 260] on icon "button" at bounding box center [1057, 262] width 6 height 10
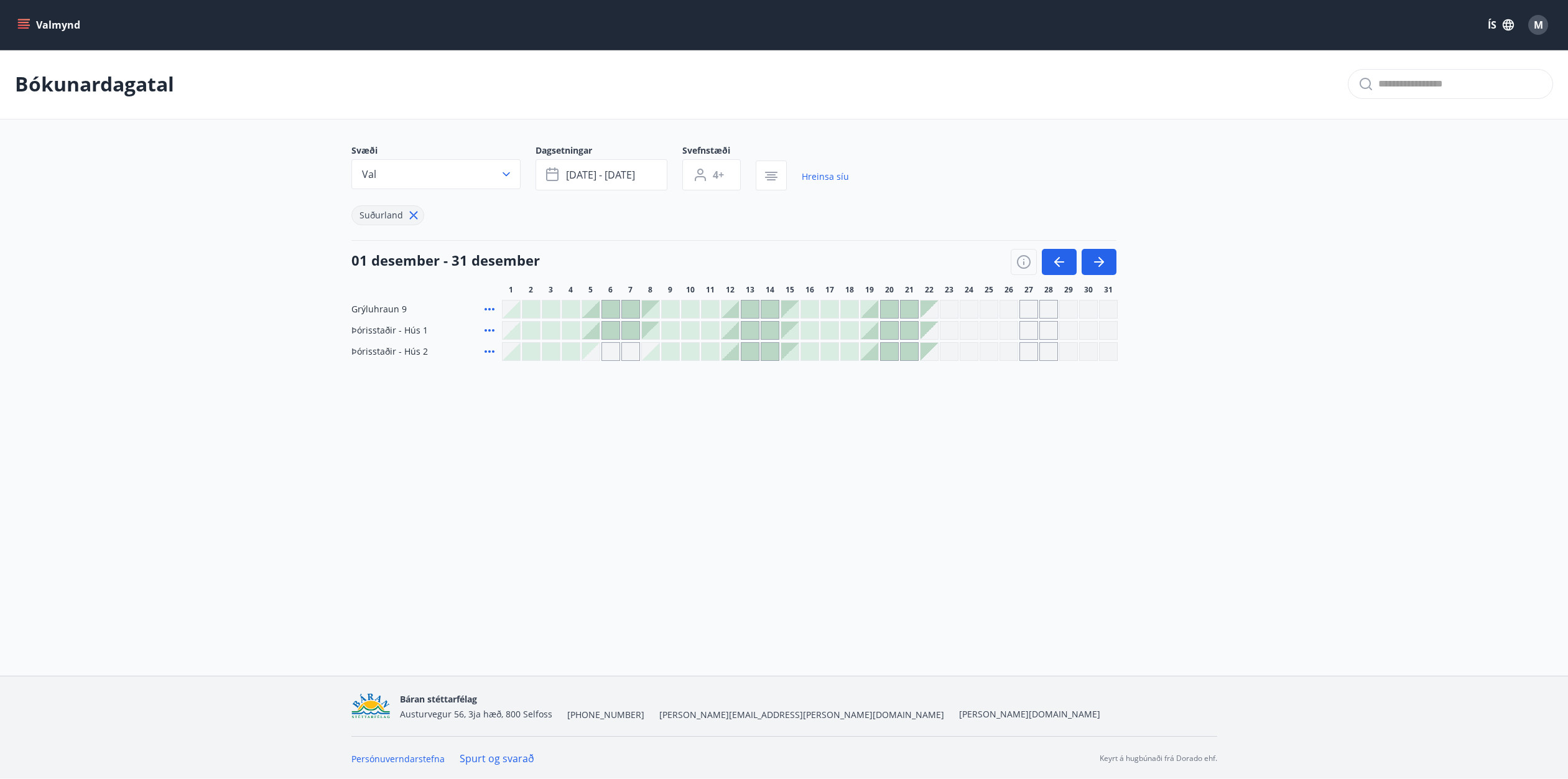
click at [775, 333] on div at bounding box center [770, 330] width 17 height 17
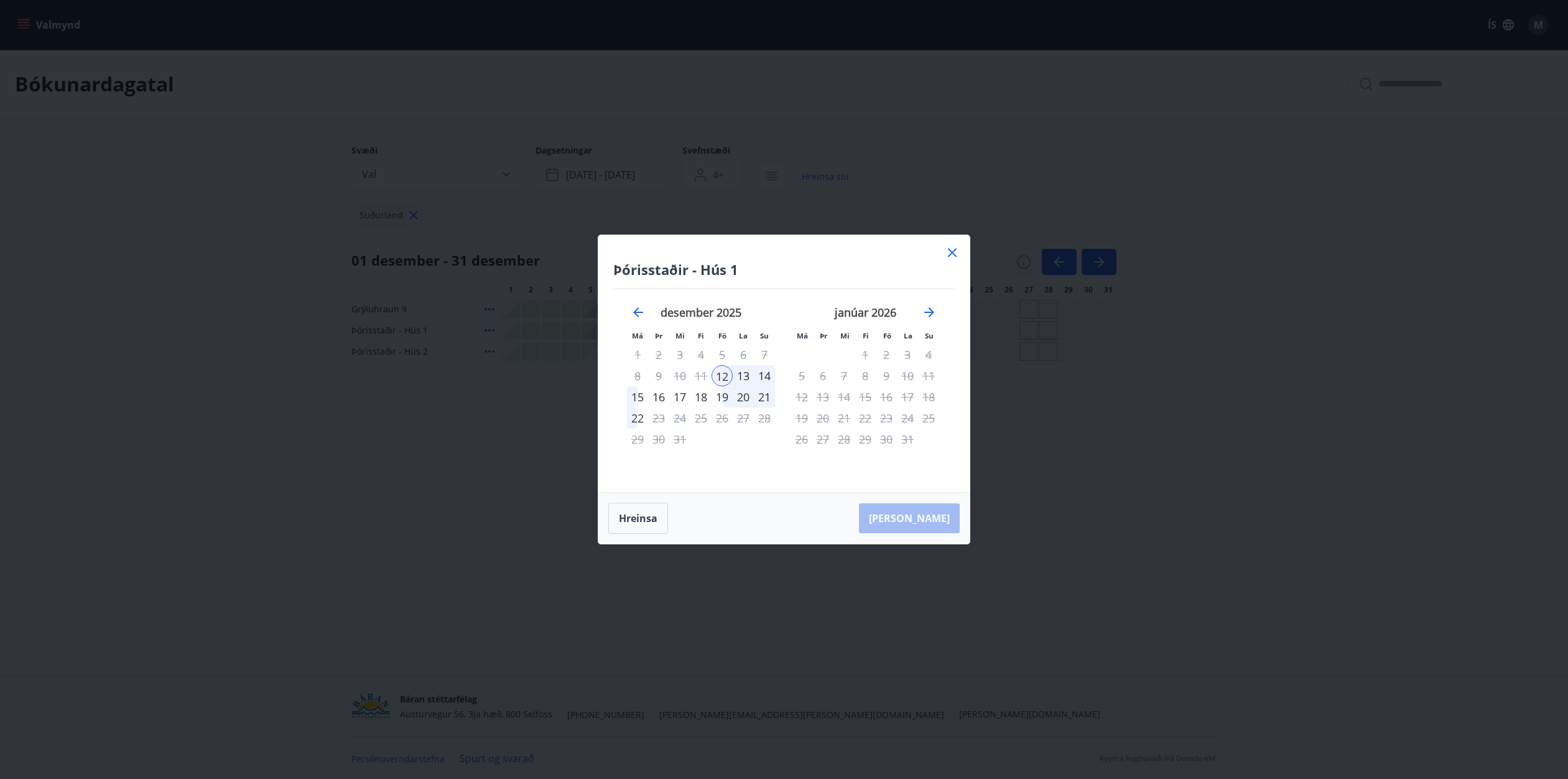
drag, startPoint x: 953, startPoint y: 248, endPoint x: 1017, endPoint y: 264, distance: 66.0
click at [953, 248] on icon at bounding box center [952, 253] width 15 height 15
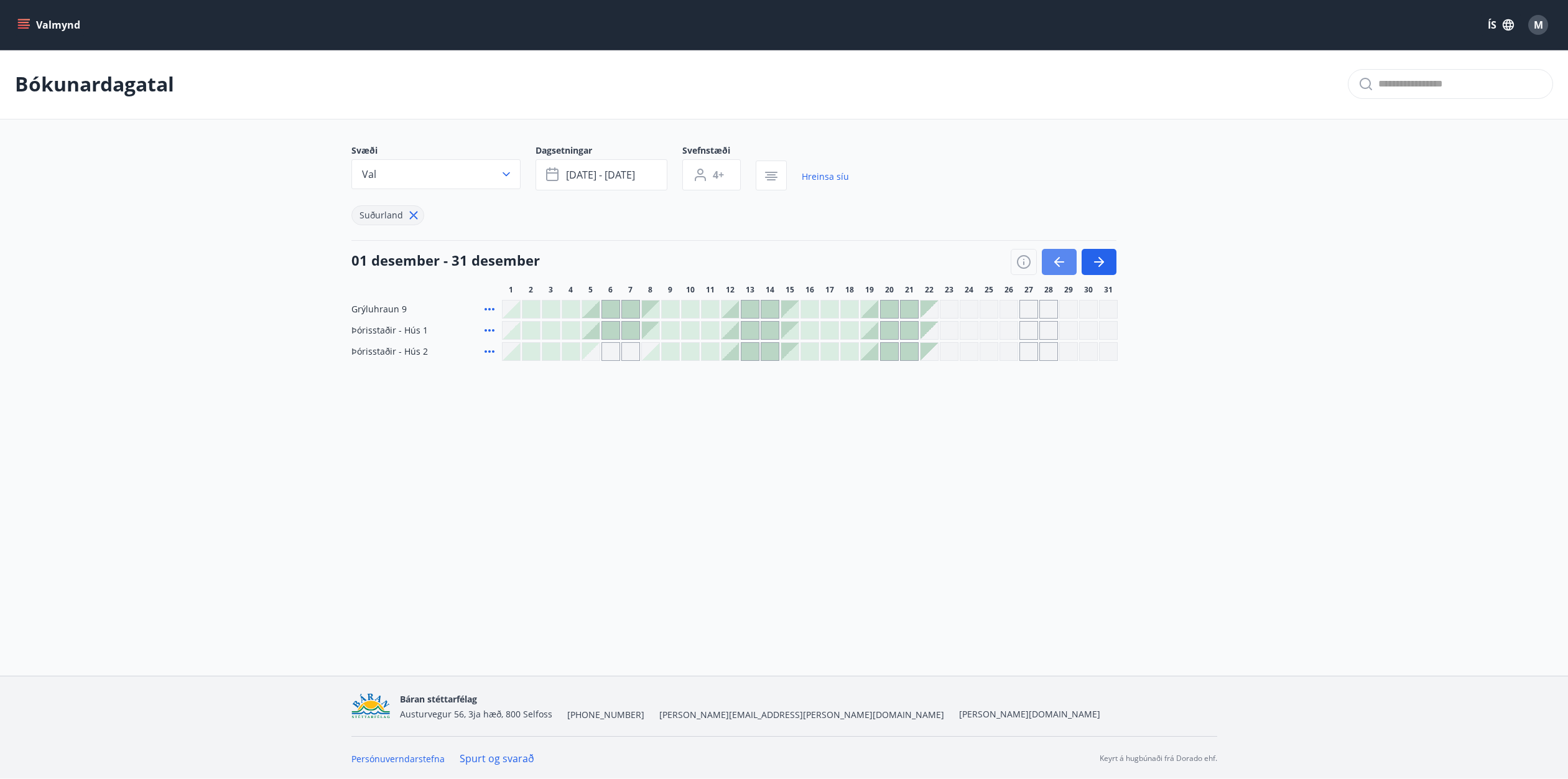
click at [1071, 259] on button "button" at bounding box center [1059, 262] width 34 height 26
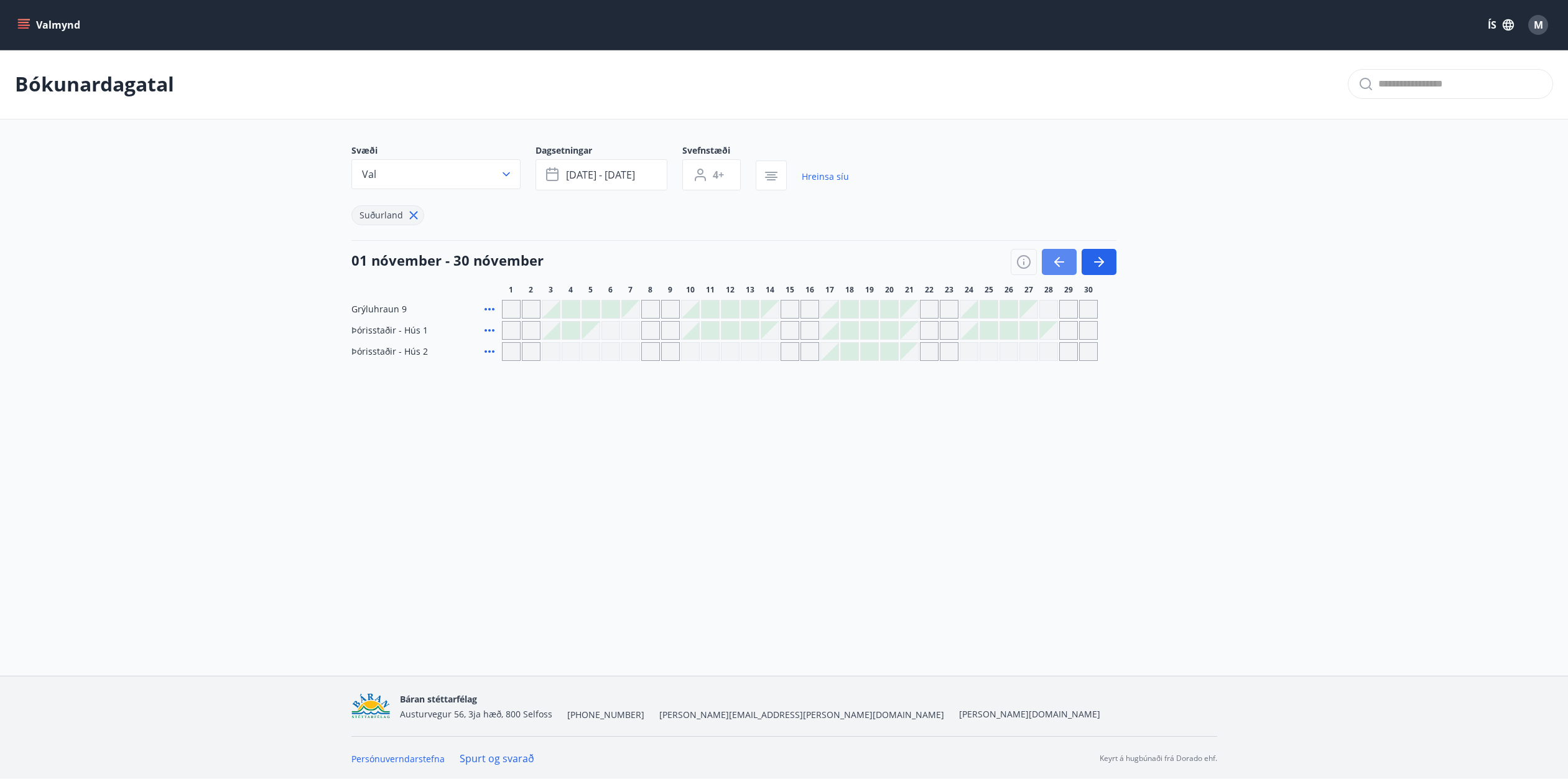
click at [1070, 259] on button "button" at bounding box center [1059, 262] width 34 height 26
click at [1067, 259] on button "button" at bounding box center [1059, 262] width 34 height 26
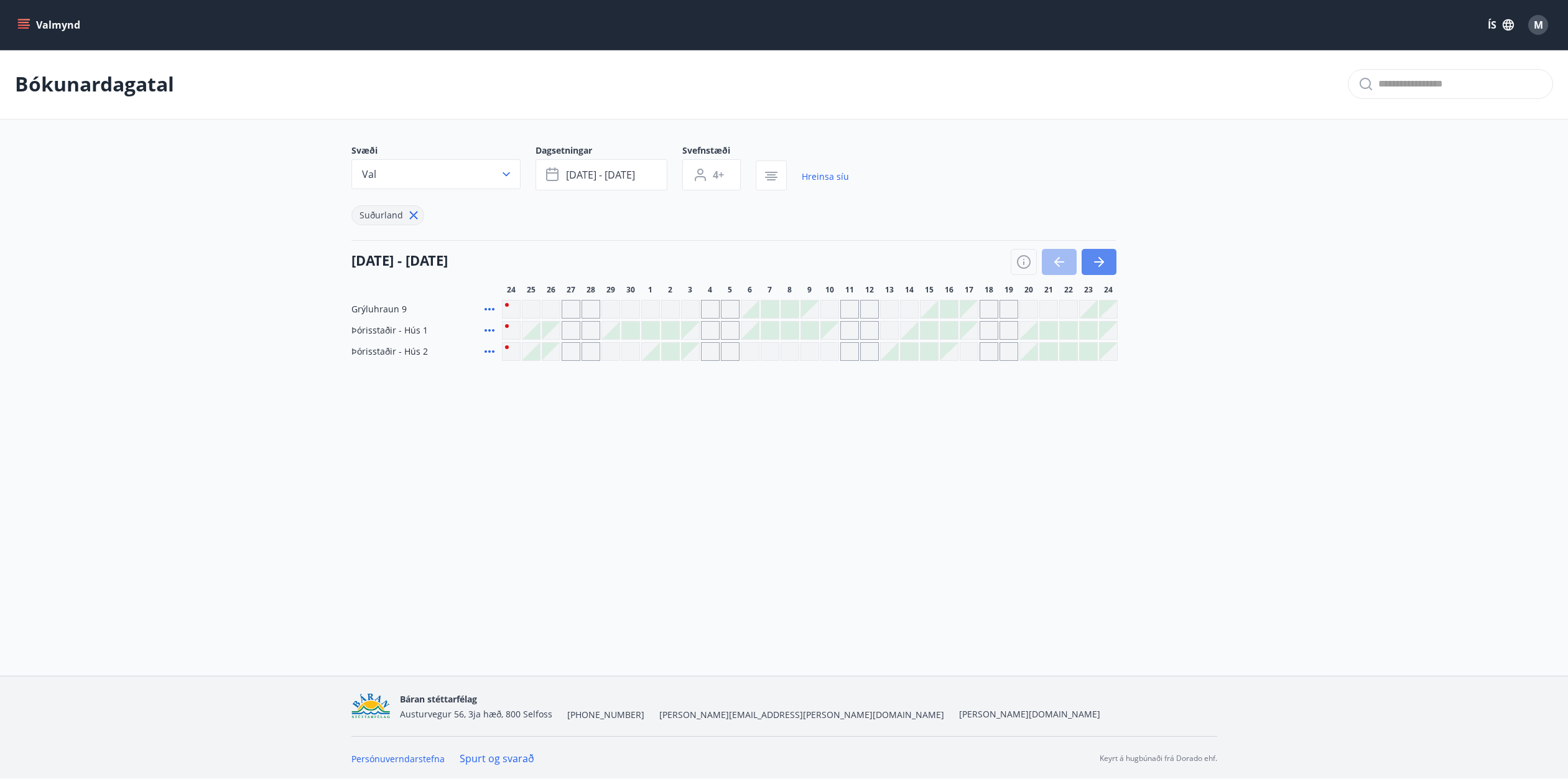
click at [1096, 264] on icon "button" at bounding box center [1099, 262] width 15 height 15
click at [951, 328] on div at bounding box center [949, 330] width 17 height 17
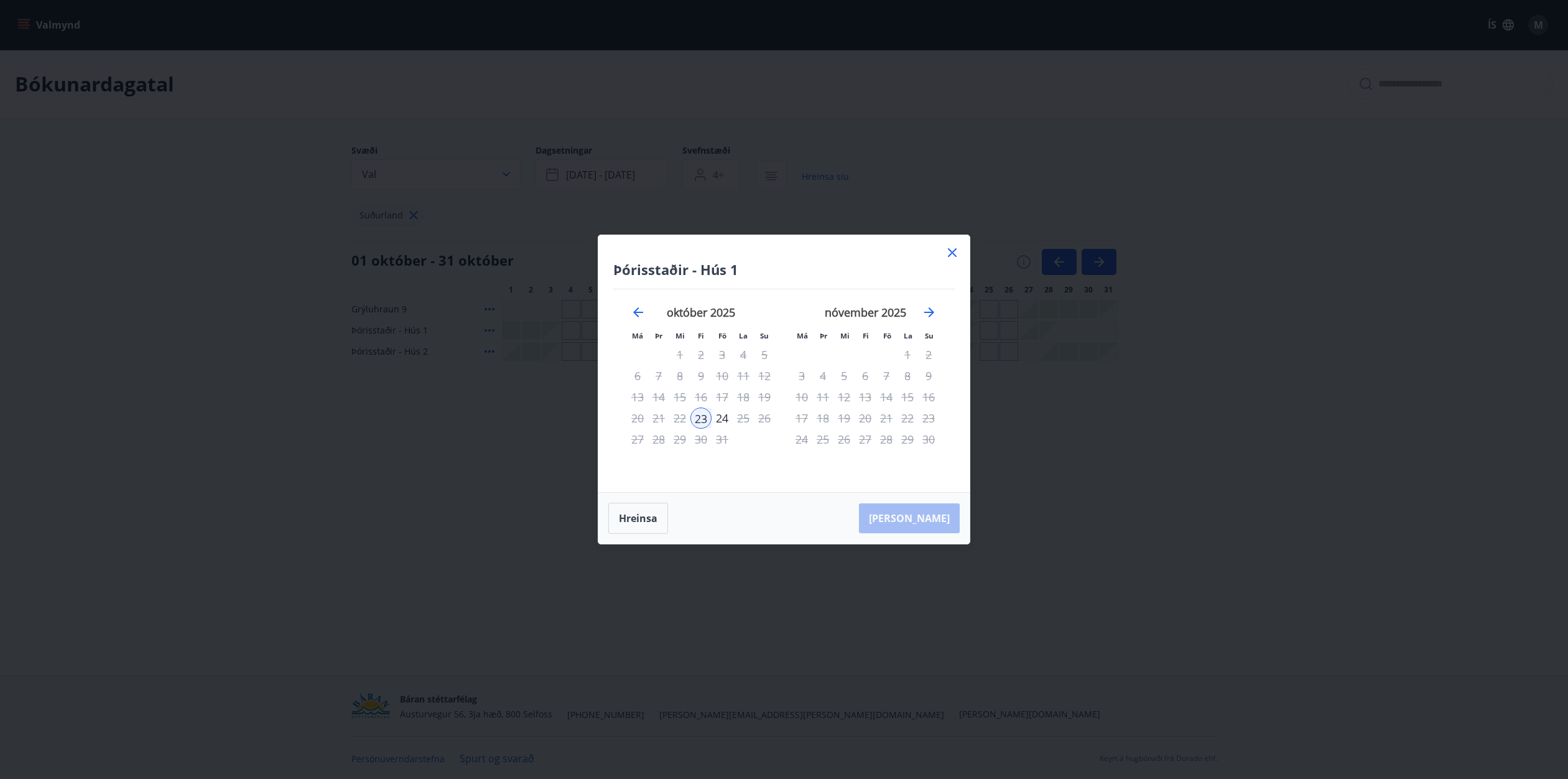
drag, startPoint x: 767, startPoint y: 419, endPoint x: 781, endPoint y: 419, distance: 14.0
click at [767, 419] on div "26" at bounding box center [765, 418] width 21 height 21
click at [955, 254] on icon at bounding box center [952, 253] width 15 height 15
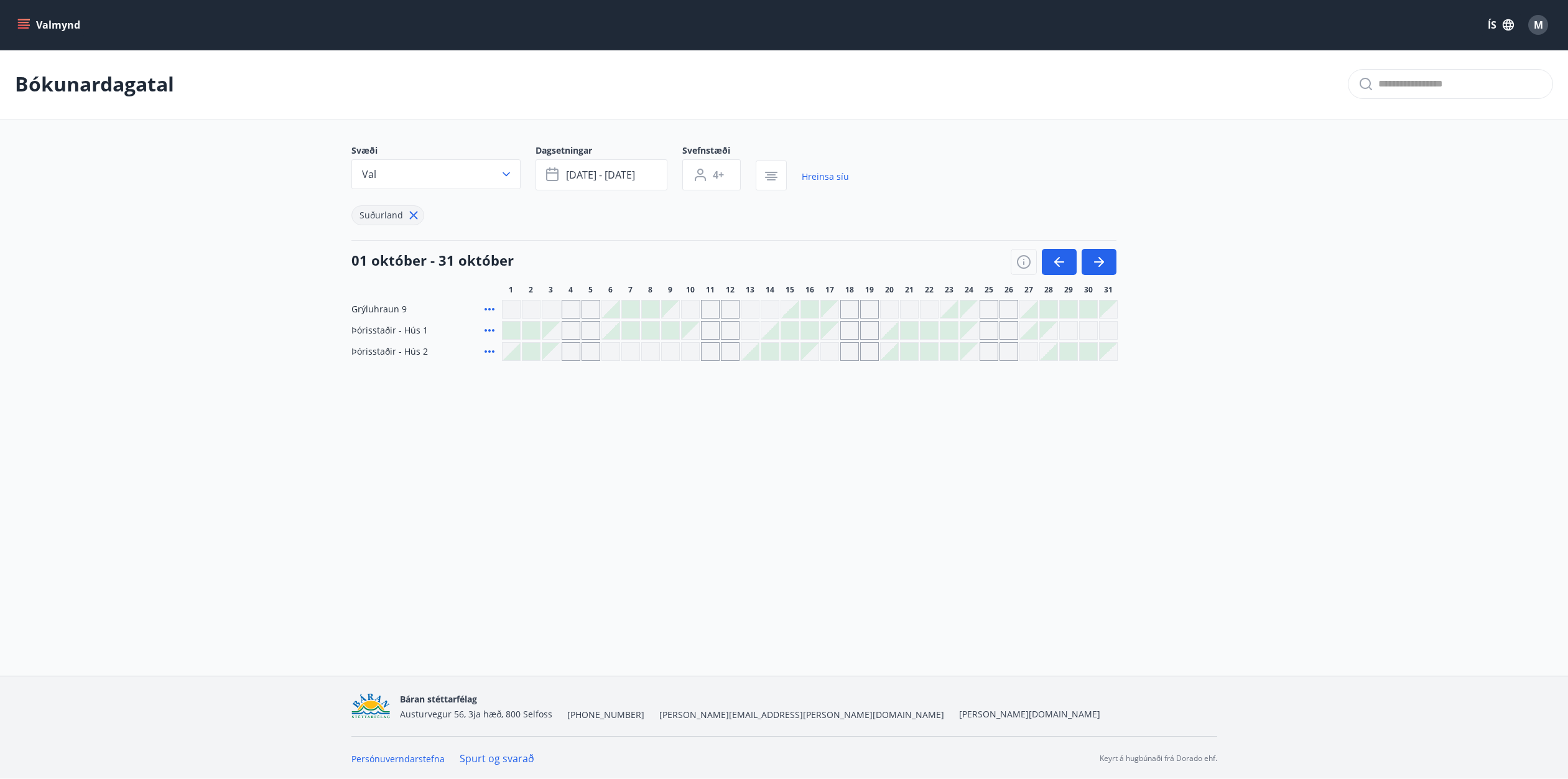
click at [441, 180] on button "Val" at bounding box center [436, 174] width 169 height 30
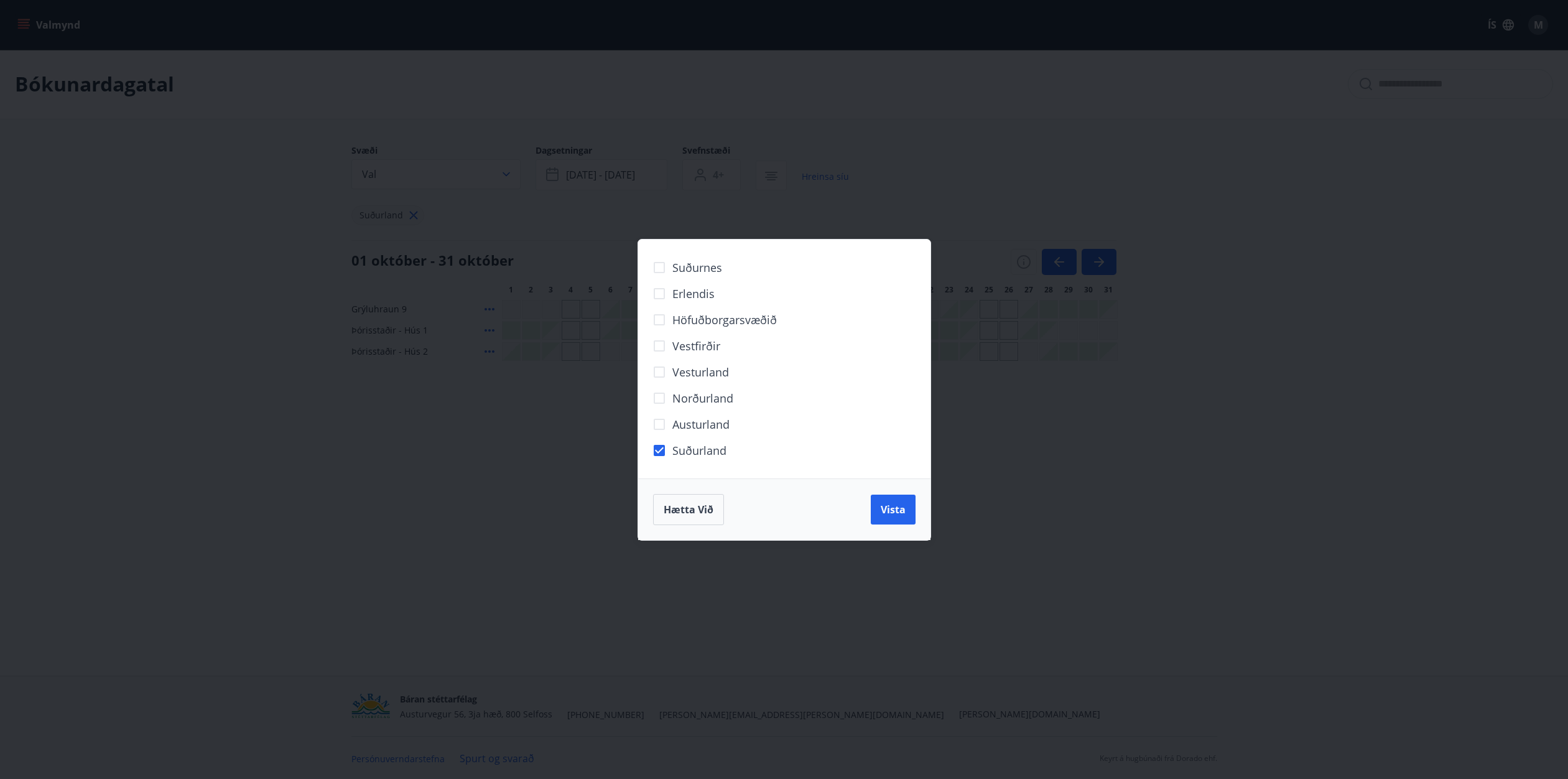
click at [697, 320] on span "Höfuðborgarsvæðið" at bounding box center [724, 320] width 104 height 16
click at [696, 267] on span "Suðurnes" at bounding box center [697, 268] width 50 height 16
drag, startPoint x: 908, startPoint y: 508, endPoint x: 891, endPoint y: 517, distance: 19.2
click at [908, 509] on button "Vista" at bounding box center [893, 510] width 45 height 30
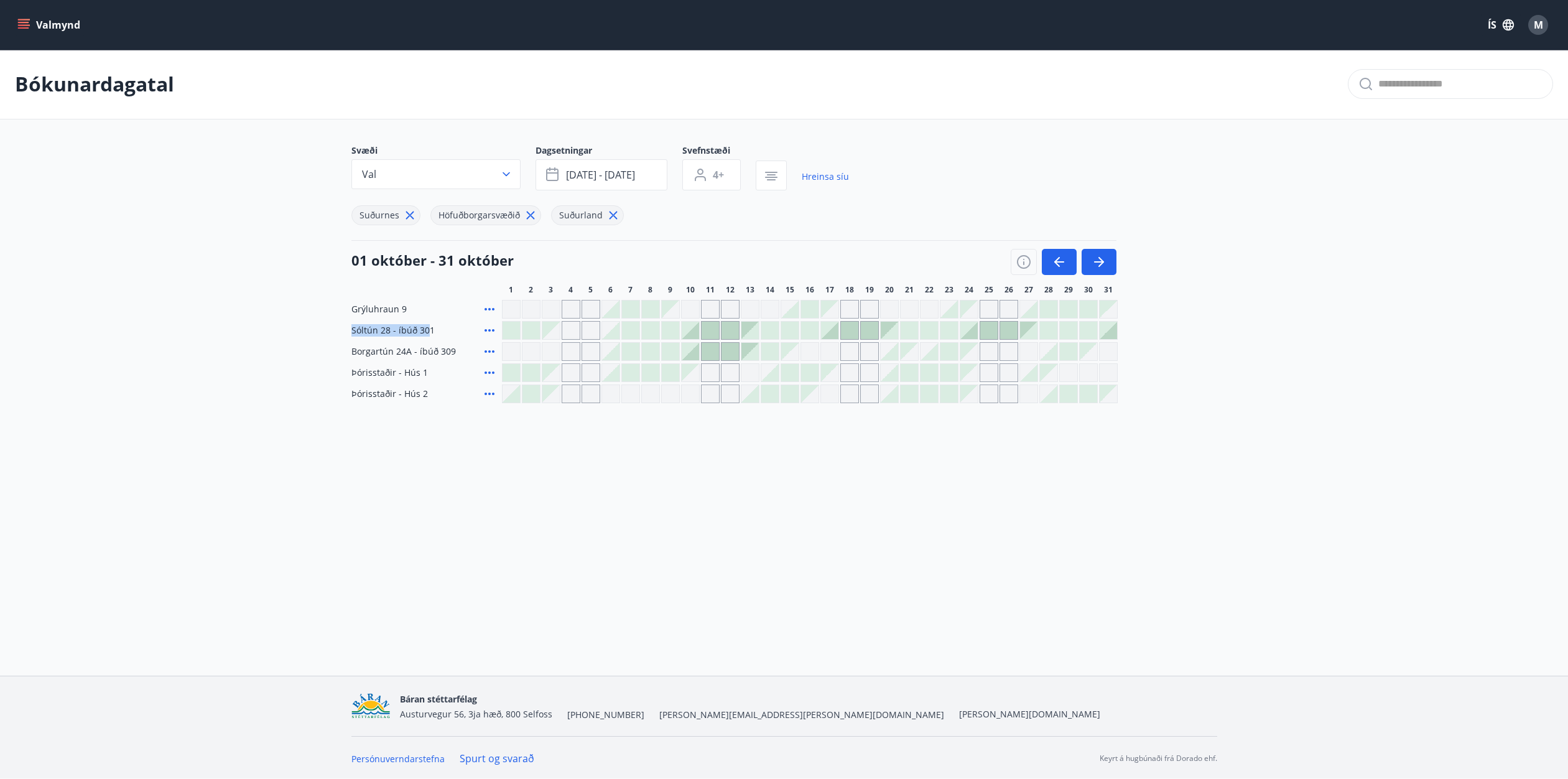
drag, startPoint x: 429, startPoint y: 335, endPoint x: 341, endPoint y: 329, distance: 88.2
click at [338, 330] on div "Svæði Val Dagsetningar okt 18 - okt 26 Svefnstæði 4+ Hreinsa síu Suðurnes Höfuð…" at bounding box center [784, 273] width 896 height 259
click at [386, 334] on span "Sóltún 28 - íbúð 301" at bounding box center [393, 330] width 84 height 12
click at [954, 338] on div at bounding box center [949, 330] width 17 height 17
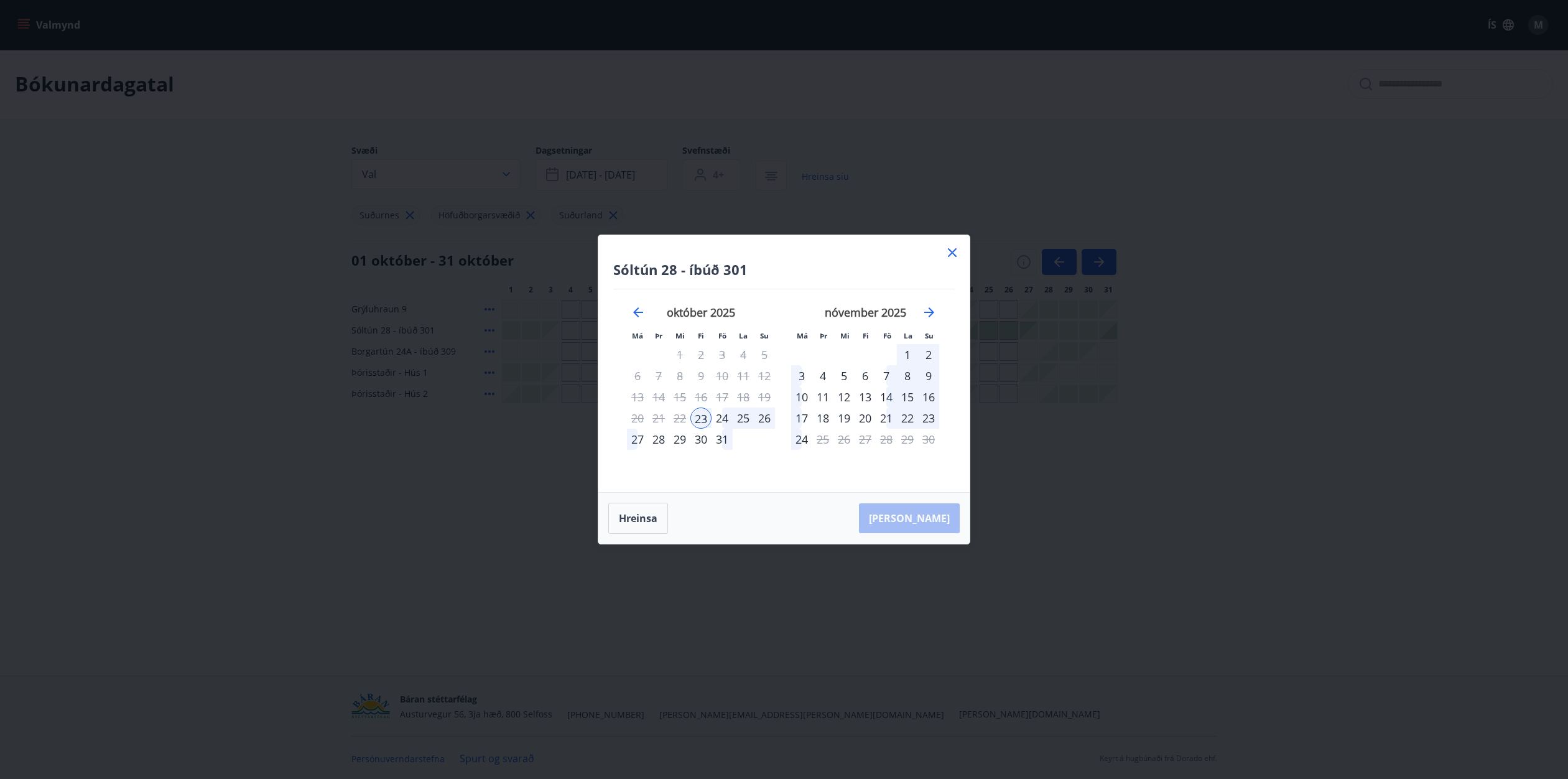
drag, startPoint x: 949, startPoint y: 249, endPoint x: 428, endPoint y: 321, distance: 526.0
click at [949, 249] on icon at bounding box center [952, 253] width 15 height 15
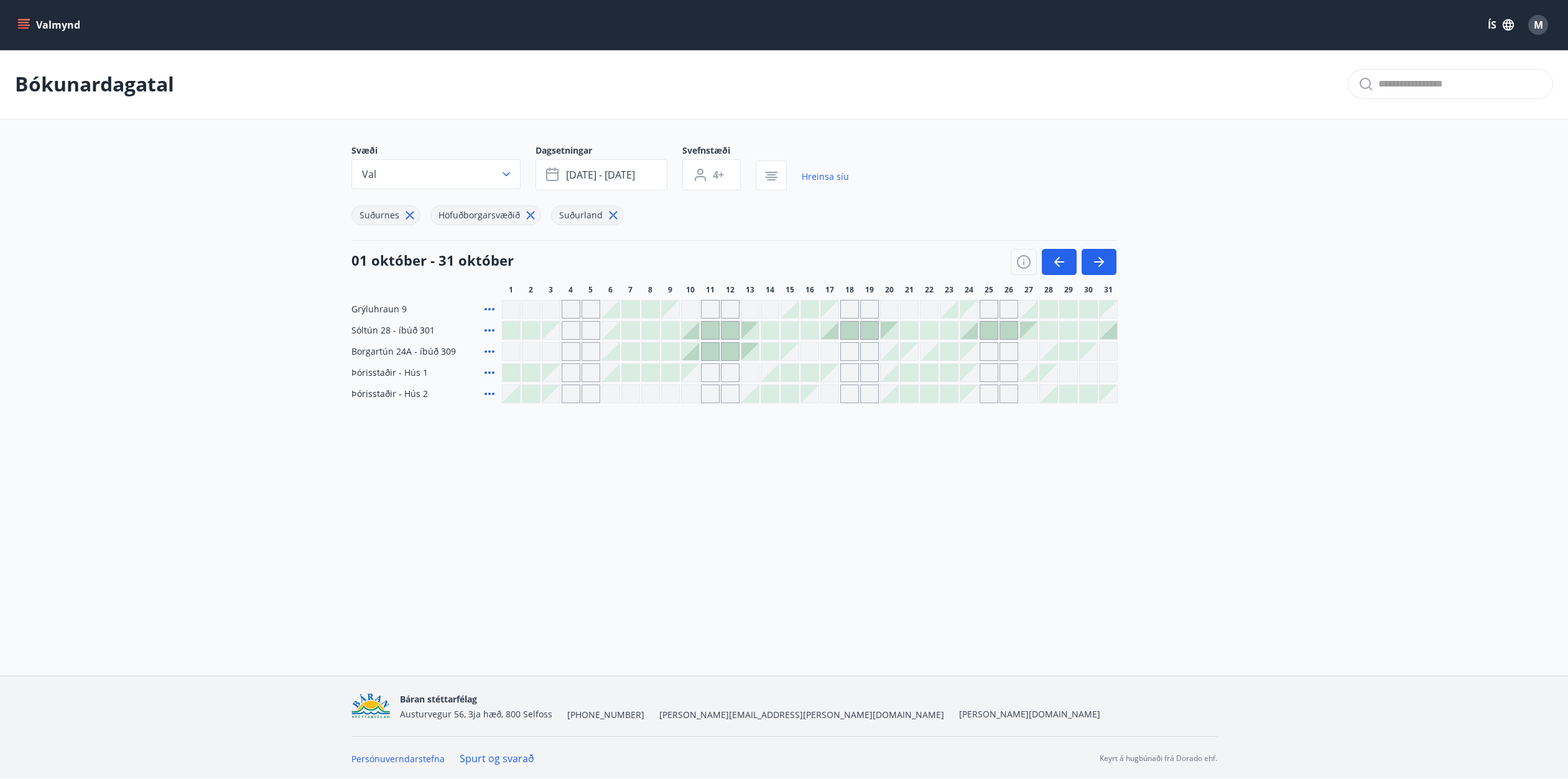
click at [405, 332] on span "Sóltún 28 - íbúð 301" at bounding box center [393, 330] width 84 height 12
click at [505, 176] on icon "button" at bounding box center [505, 174] width 12 height 12
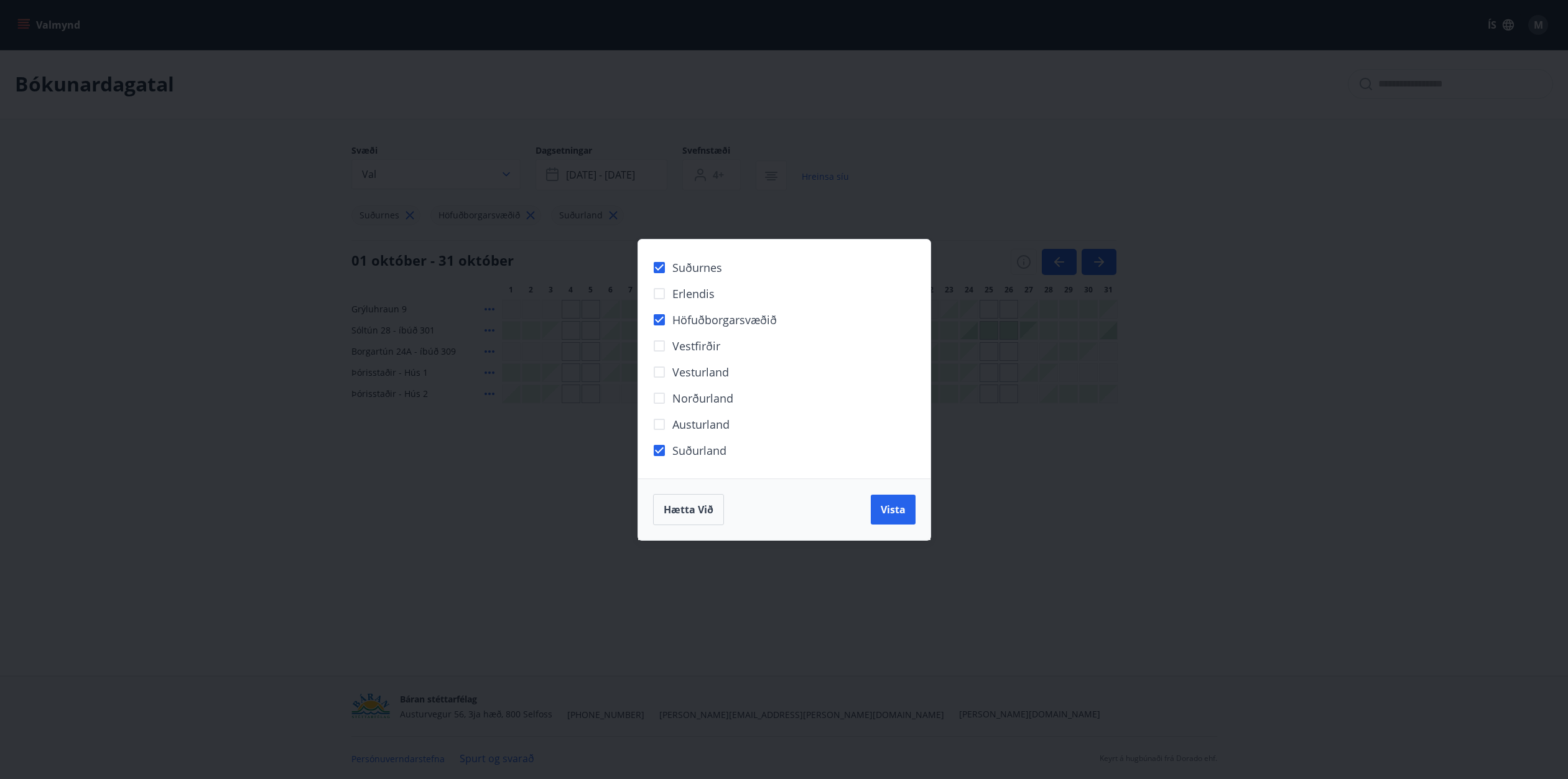
click at [692, 372] on span "Vesturland" at bounding box center [700, 372] width 57 height 16
drag, startPoint x: 893, startPoint y: 518, endPoint x: 911, endPoint y: 547, distance: 34.1
click at [893, 518] on button "Vista" at bounding box center [893, 510] width 45 height 30
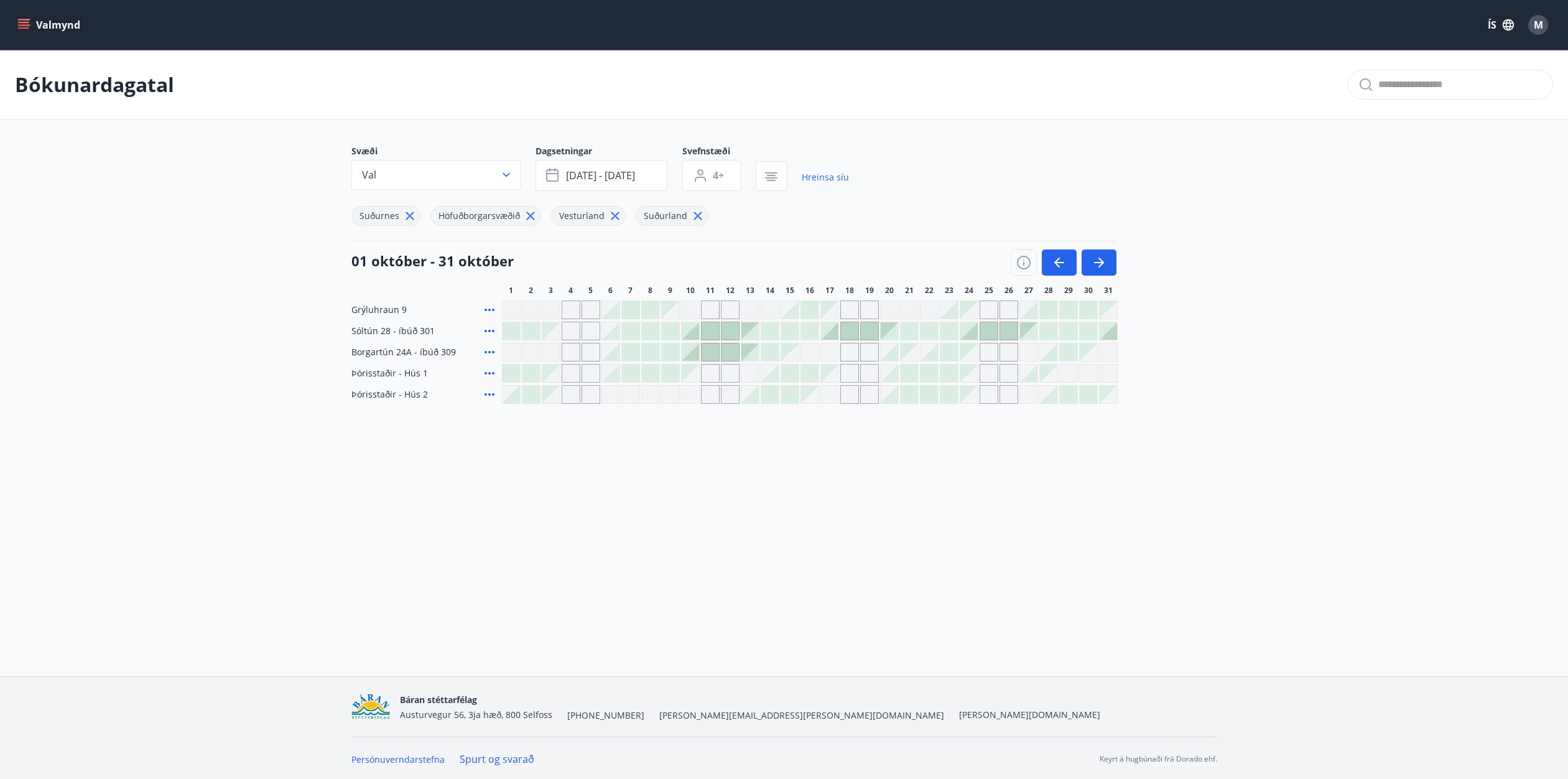
scroll to position [1, 0]
